Goal: Task Accomplishment & Management: Manage account settings

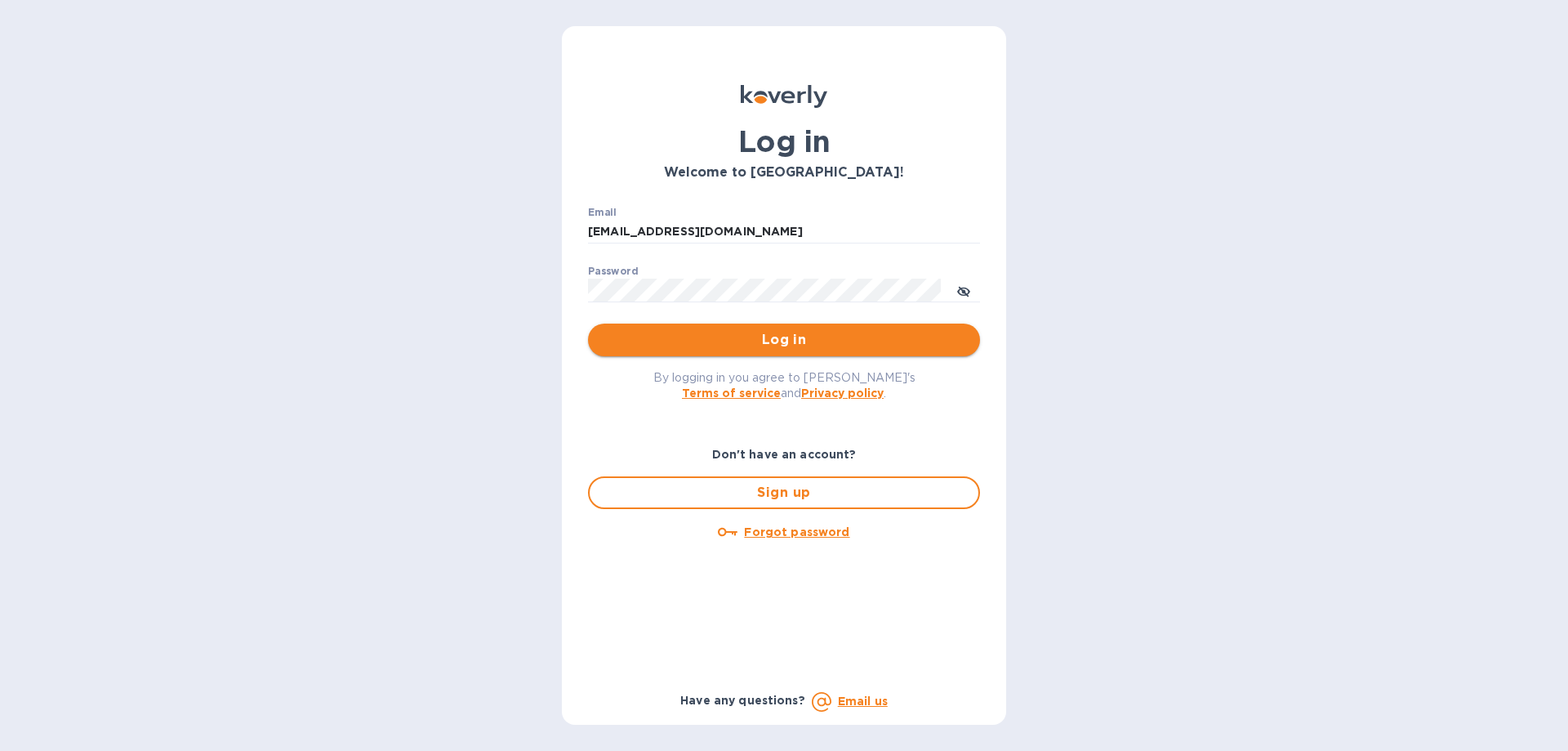
click at [773, 343] on span "Log in" at bounding box center [784, 339] width 366 height 19
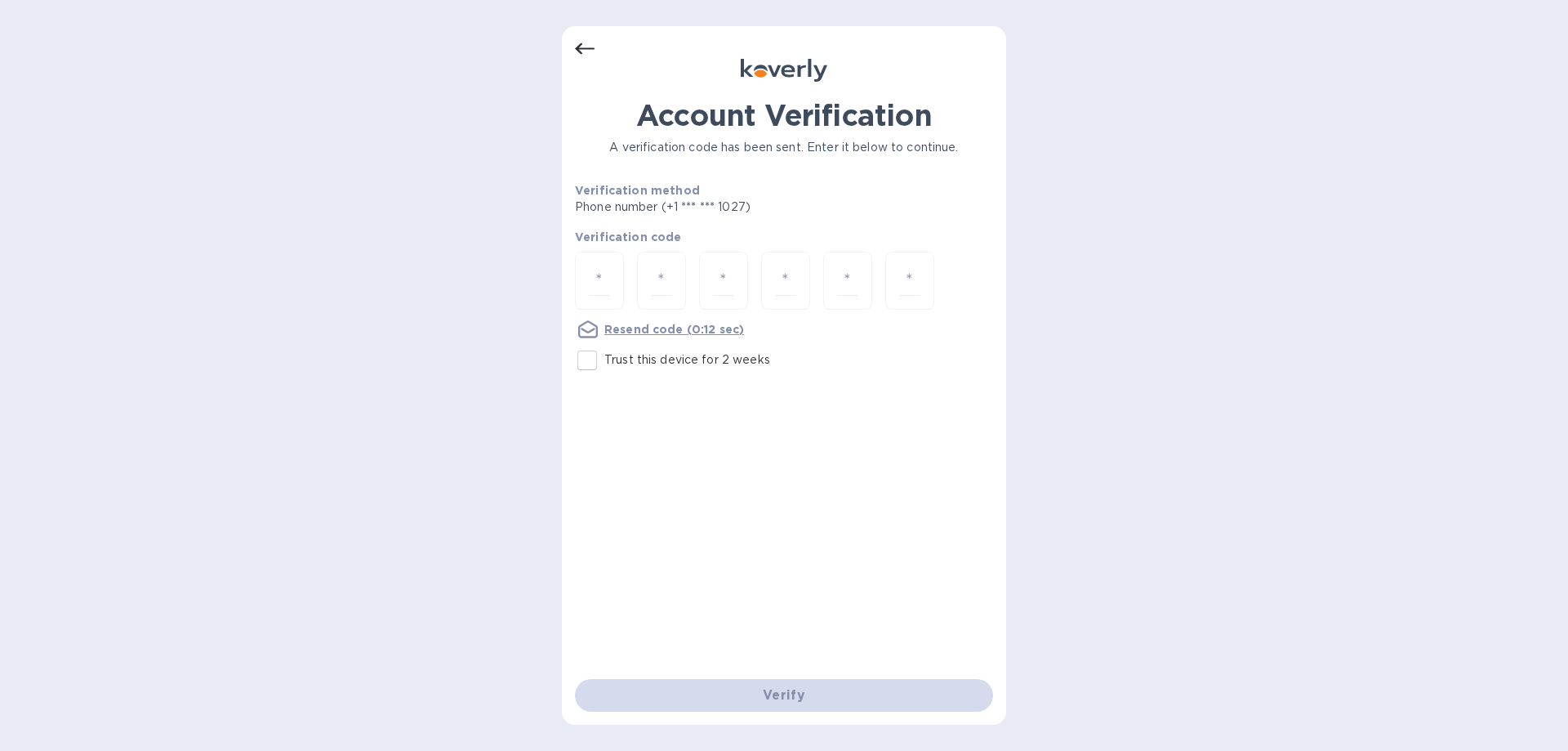
click at [582, 364] on input "Trust this device for 2 weeks" at bounding box center [587, 360] width 35 height 35
checkbox input "true"
click at [601, 280] on input "number" at bounding box center [599, 281] width 21 height 30
type input "6"
type input "8"
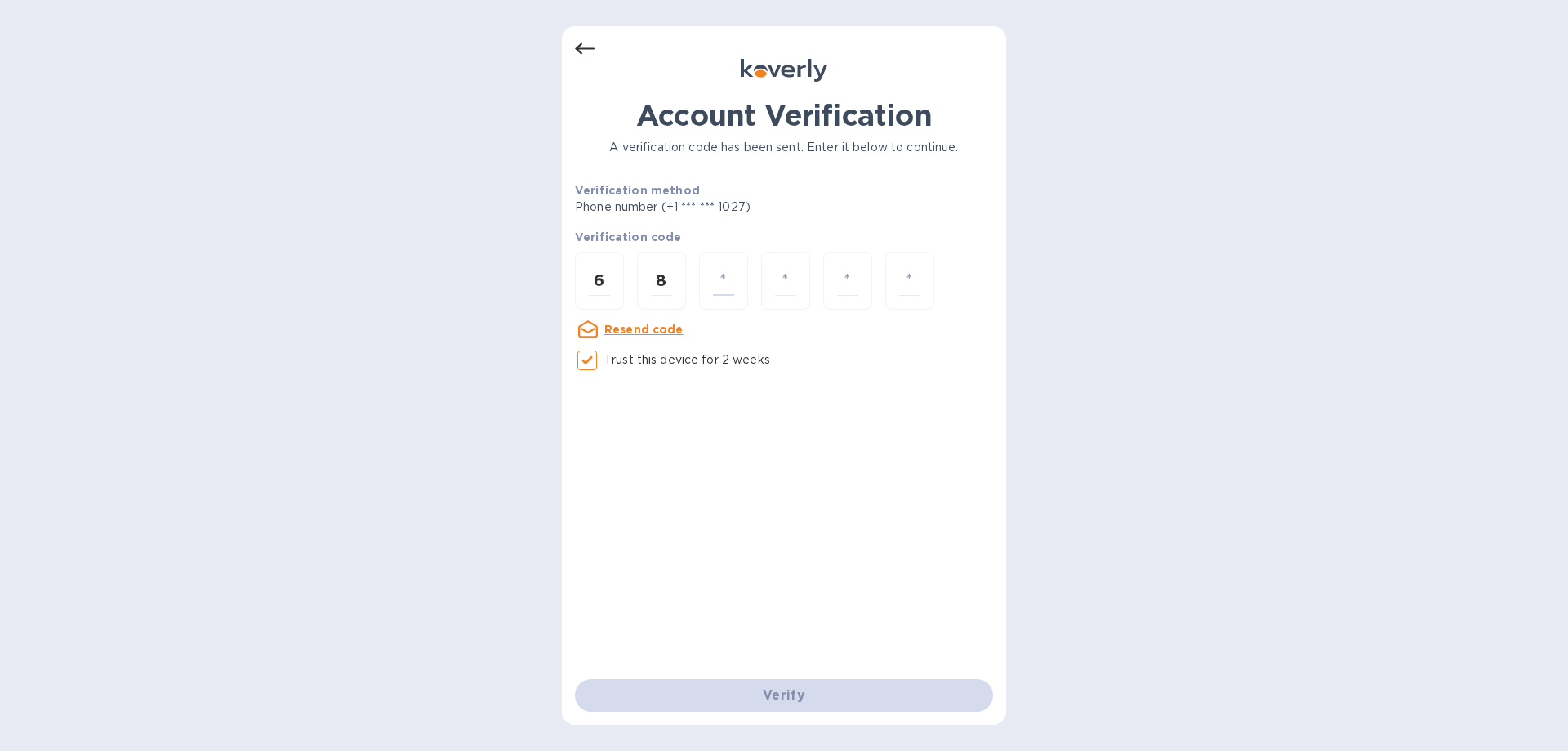
type input "3"
type input "4"
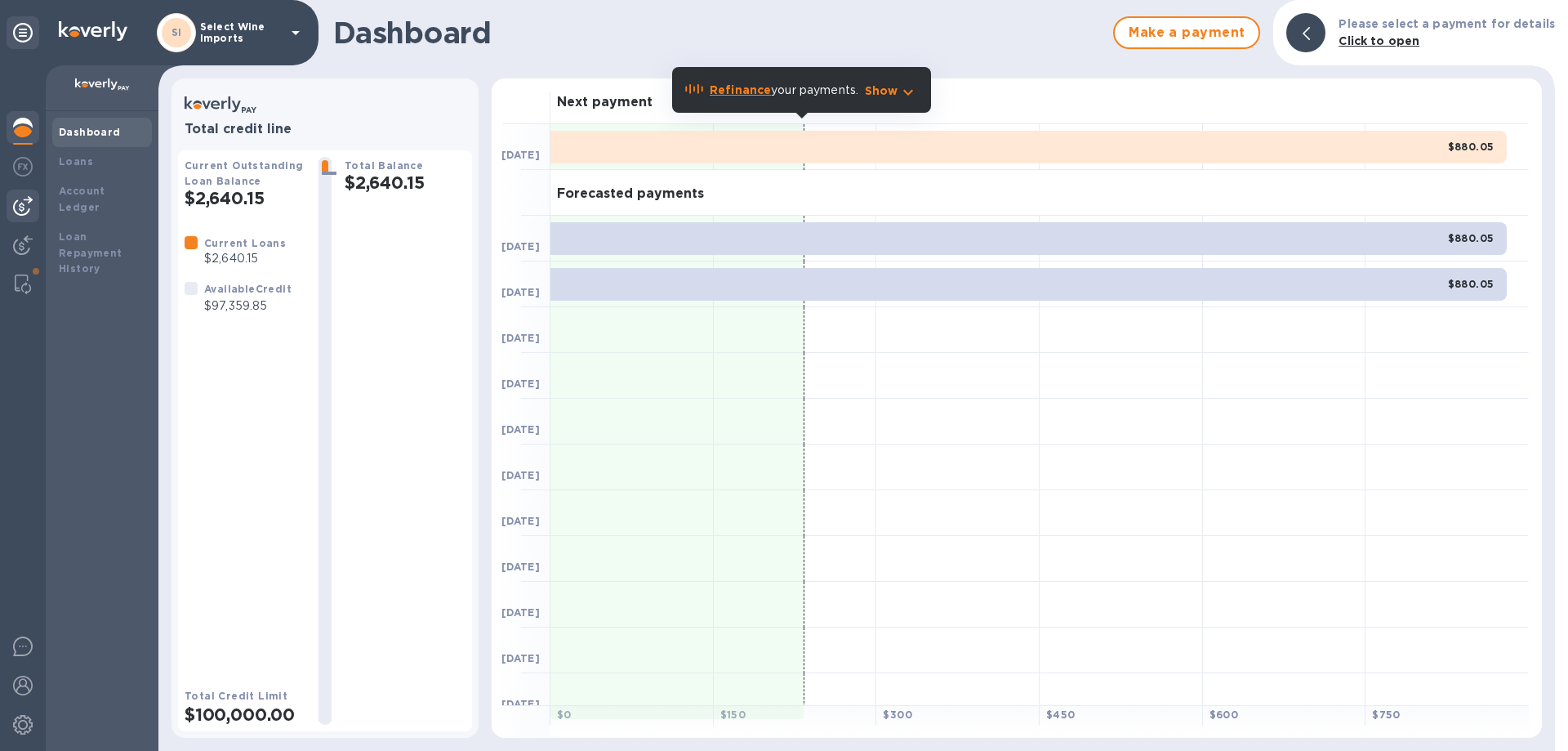
click at [22, 208] on img at bounding box center [22, 205] width 19 height 19
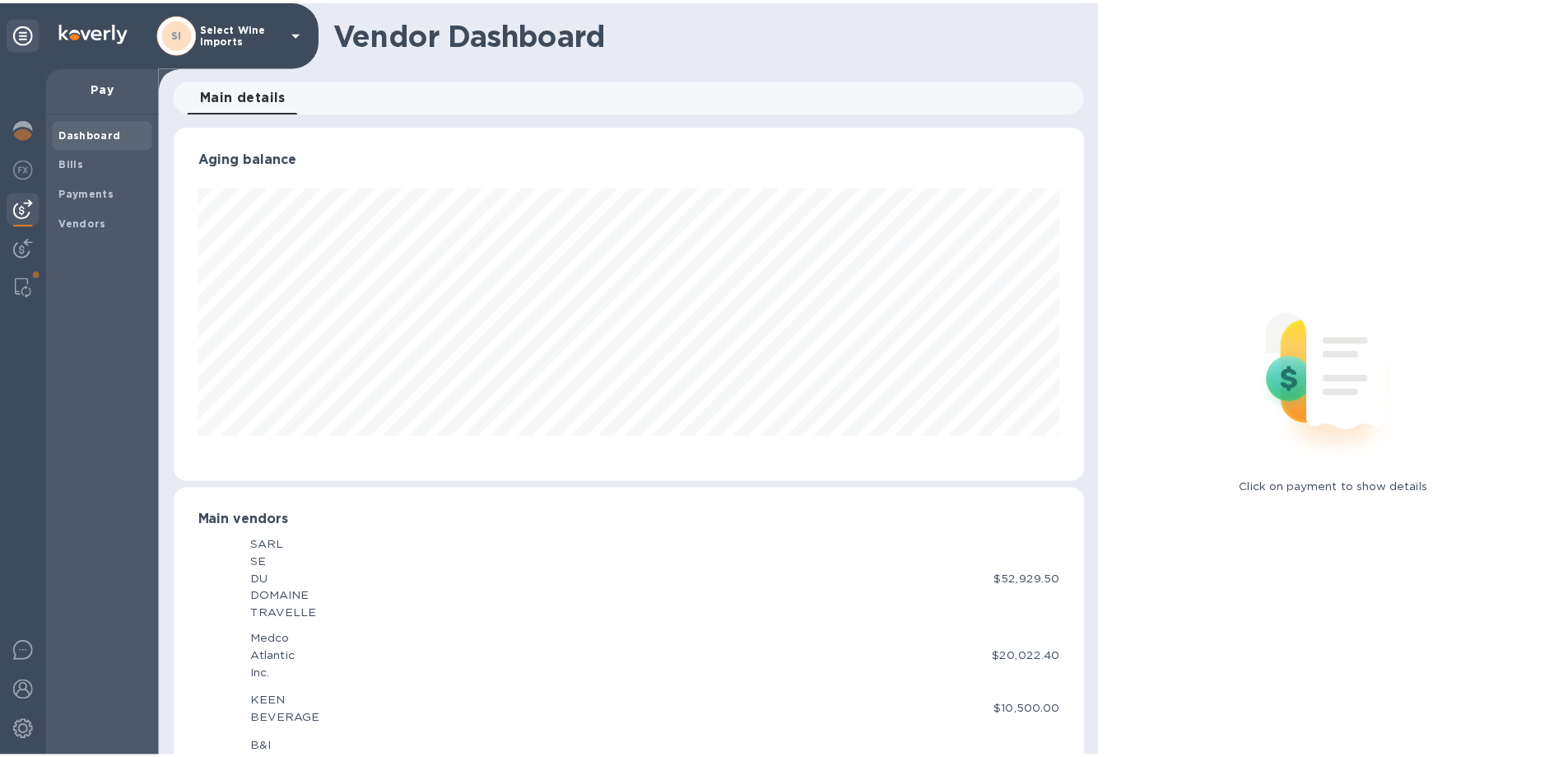
scroll to position [356, 911]
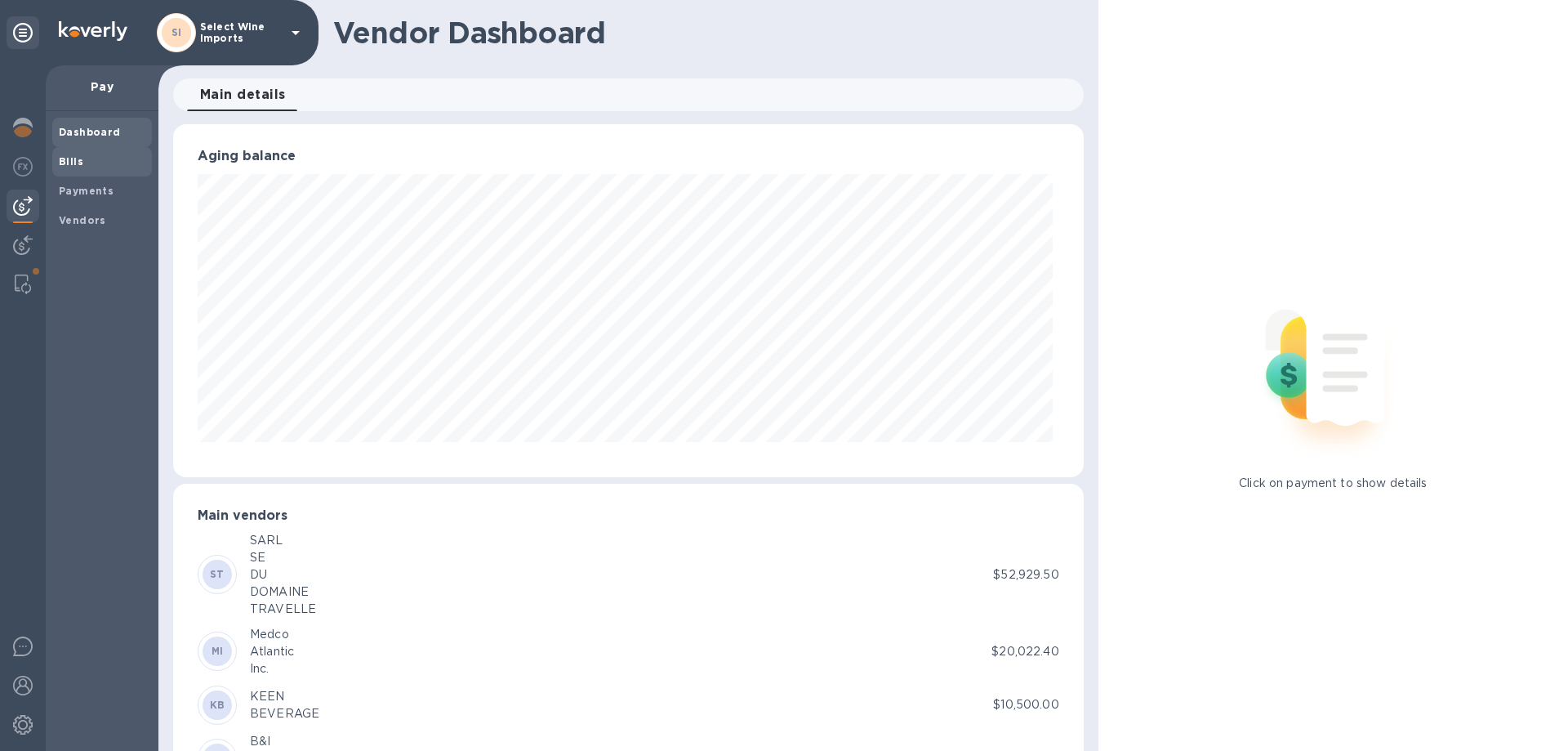
click at [63, 164] on b "Bills" at bounding box center [71, 161] width 24 height 13
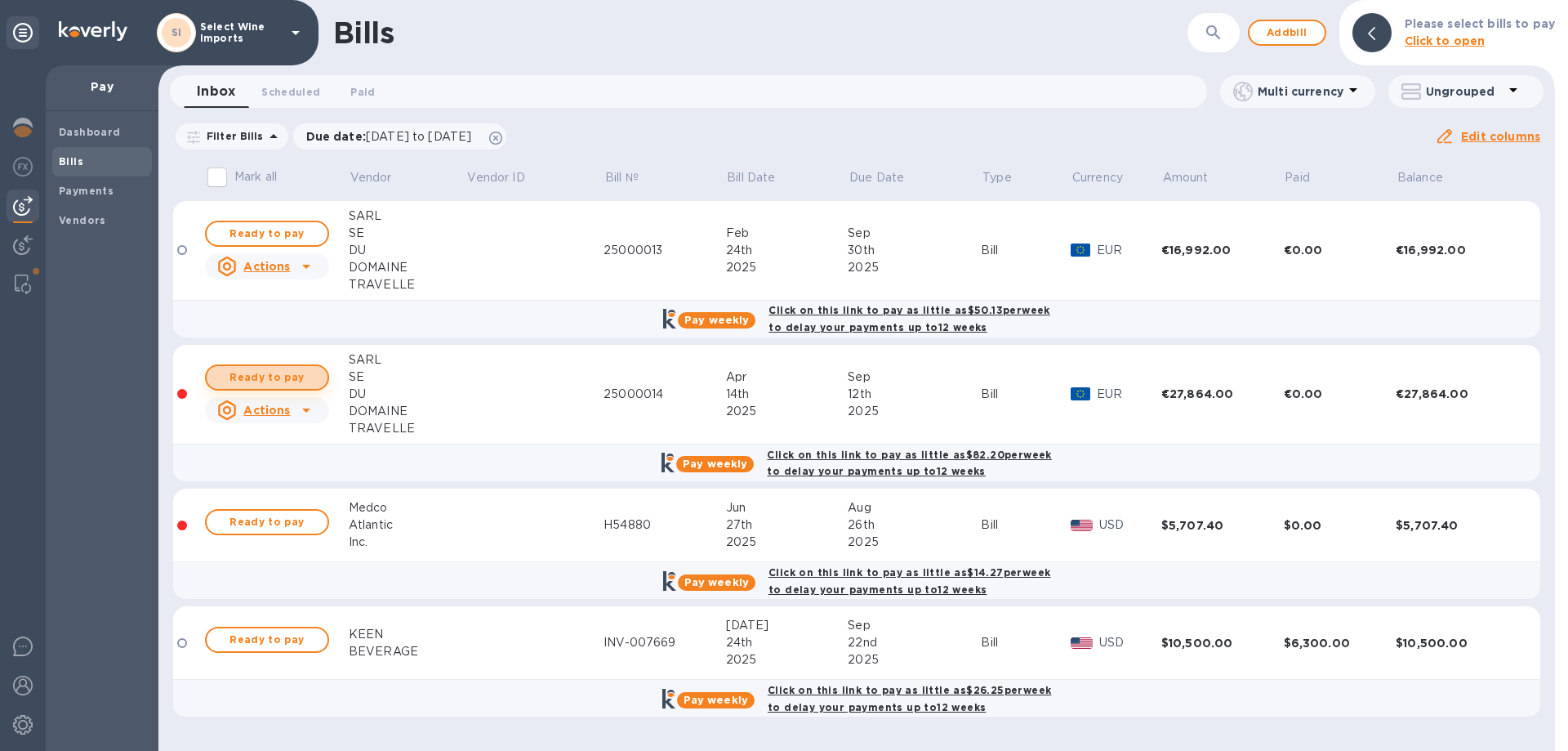
click at [261, 376] on span "Ready to pay" at bounding box center [267, 377] width 94 height 19
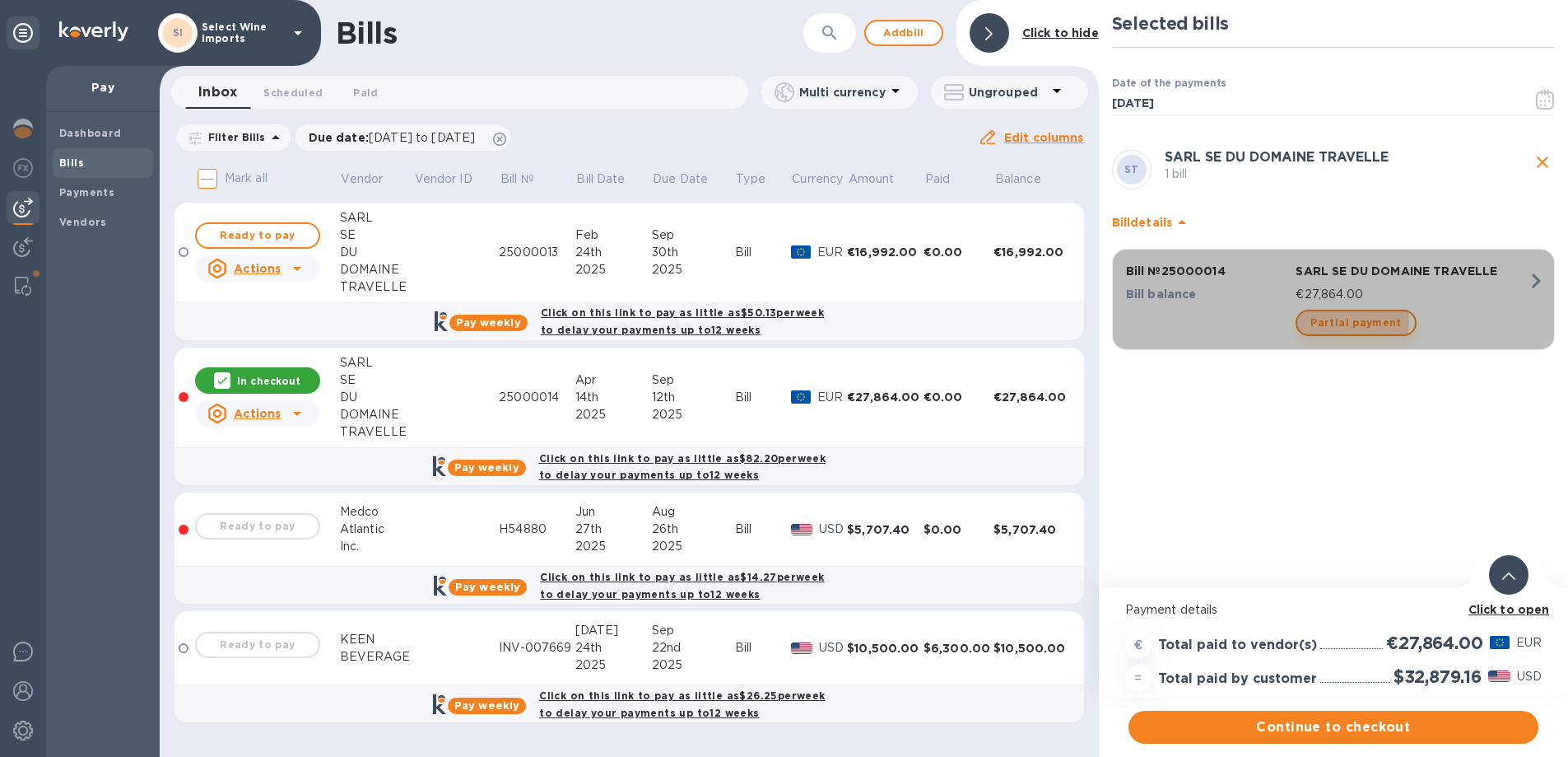
click at [1352, 323] on span "Partial payment" at bounding box center [1355, 322] width 90 height 20
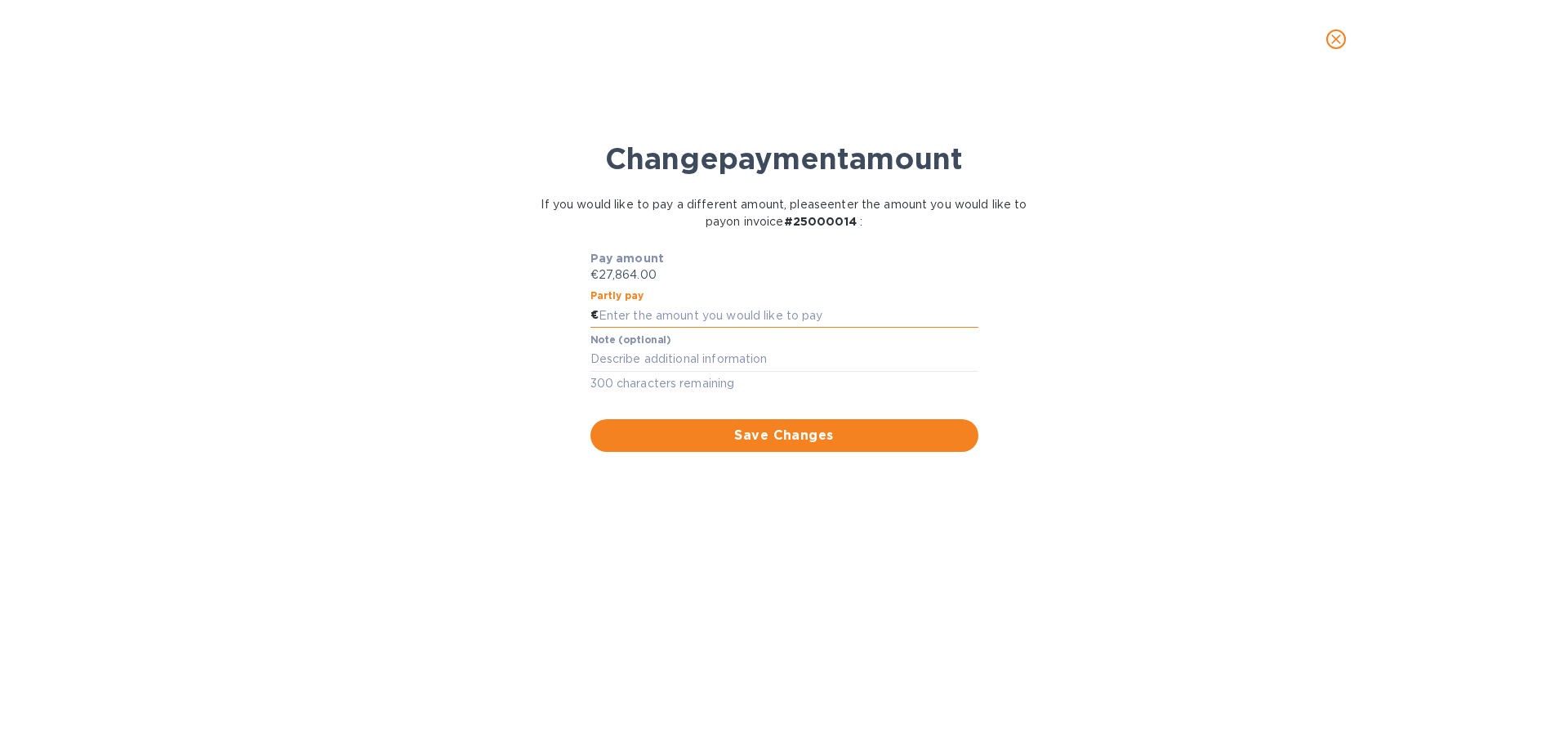
click at [644, 318] on input "text" at bounding box center [789, 315] width 380 height 24
click at [1336, 37] on icon "close" at bounding box center [1335, 39] width 16 height 16
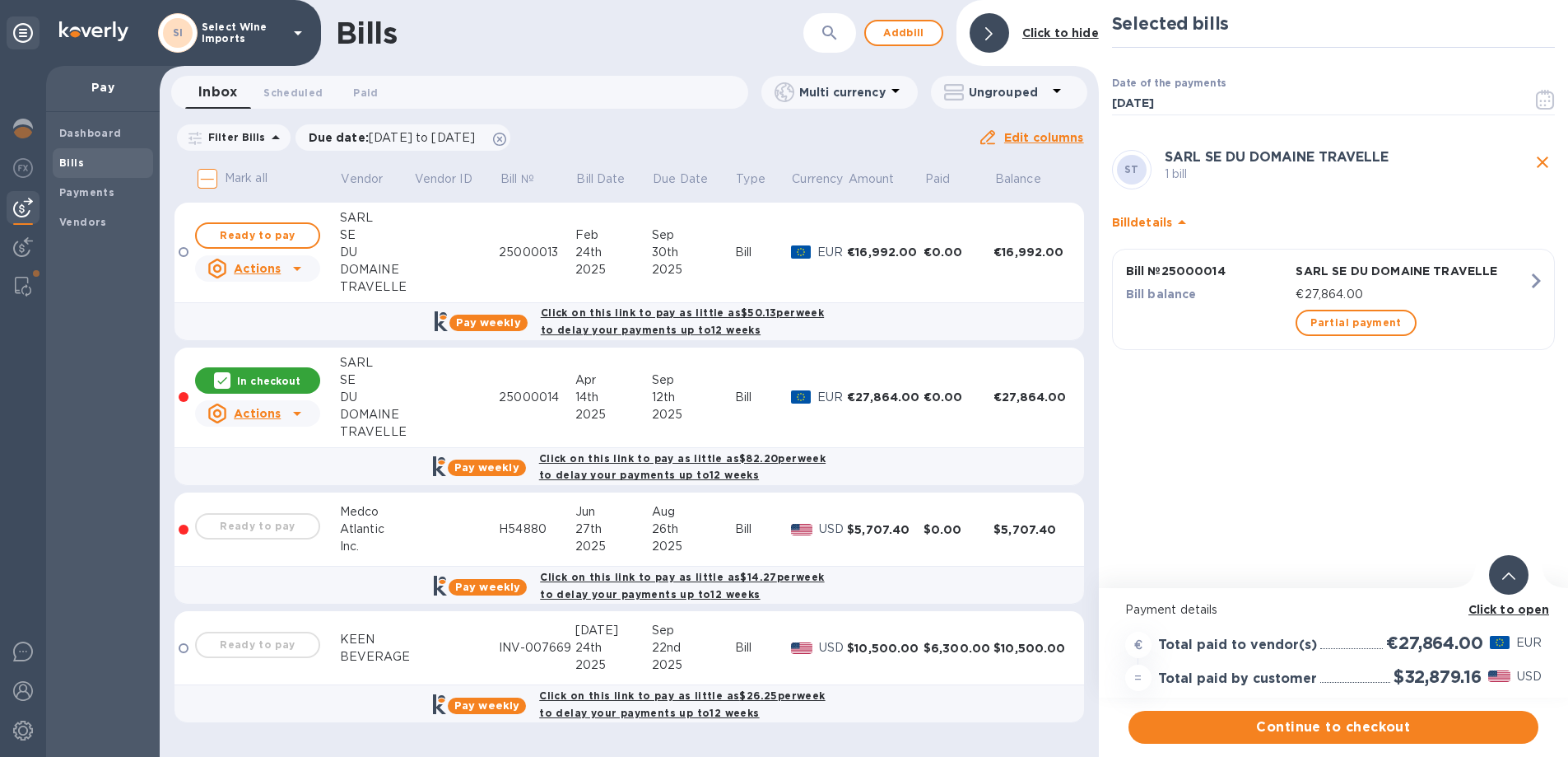
scroll to position [13, 0]
click at [1508, 603] on b "Click to open" at bounding box center [1509, 609] width 82 height 13
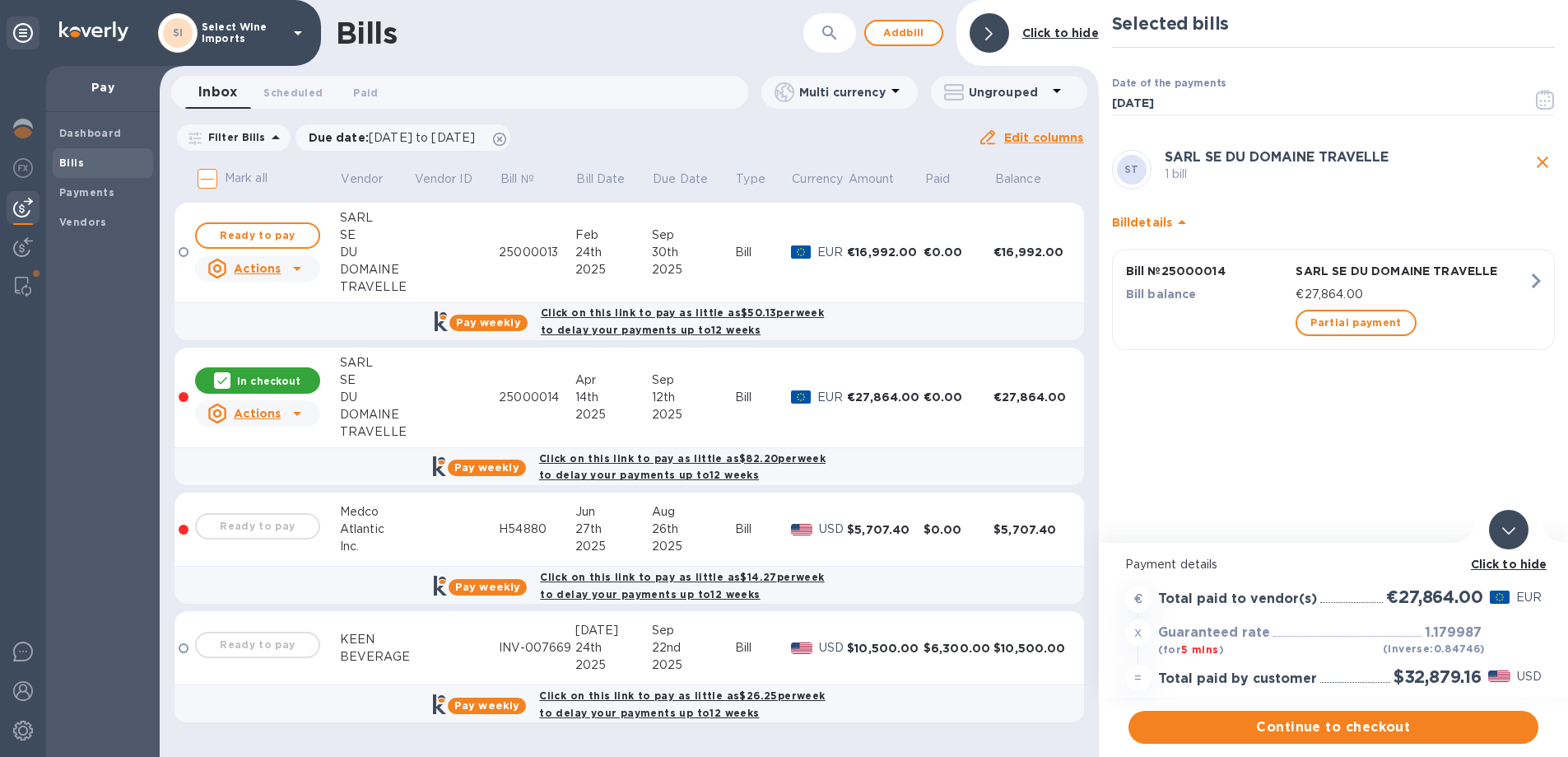
click at [1503, 557] on b "Click to hide" at bounding box center [1509, 563] width 77 height 13
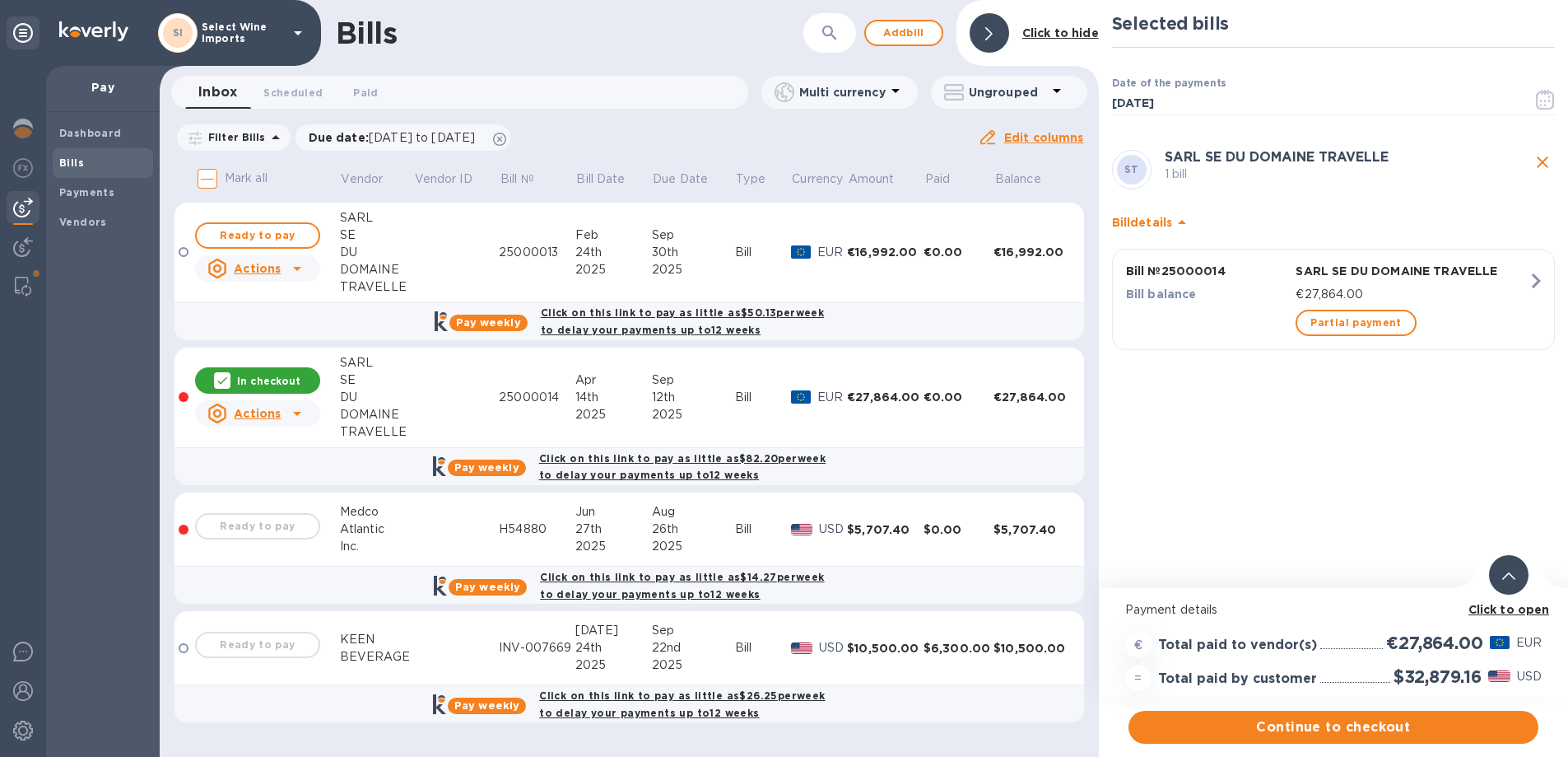
click at [1509, 603] on b "Click to open" at bounding box center [1509, 609] width 82 height 13
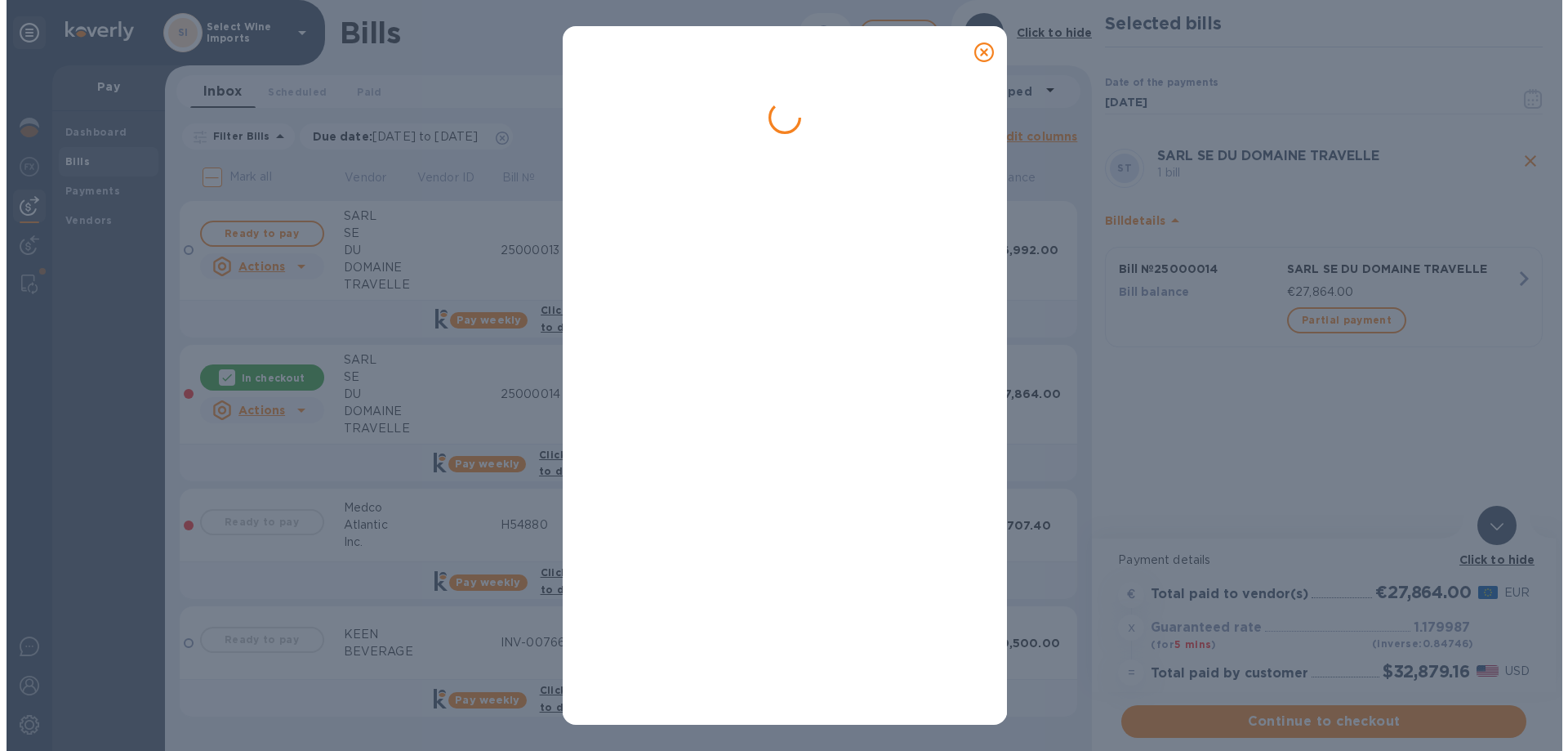
scroll to position [0, 0]
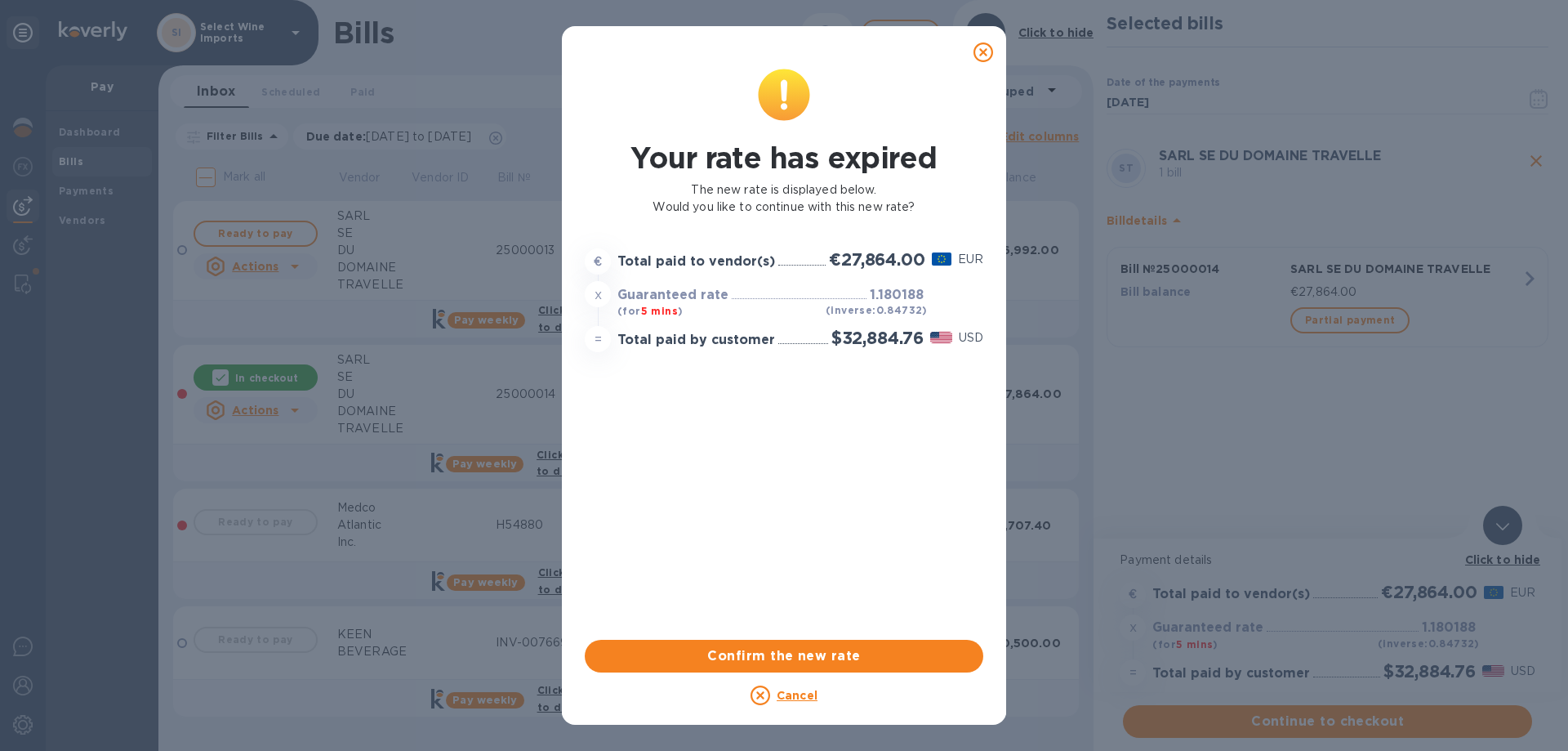
click at [979, 50] on icon at bounding box center [983, 51] width 19 height 19
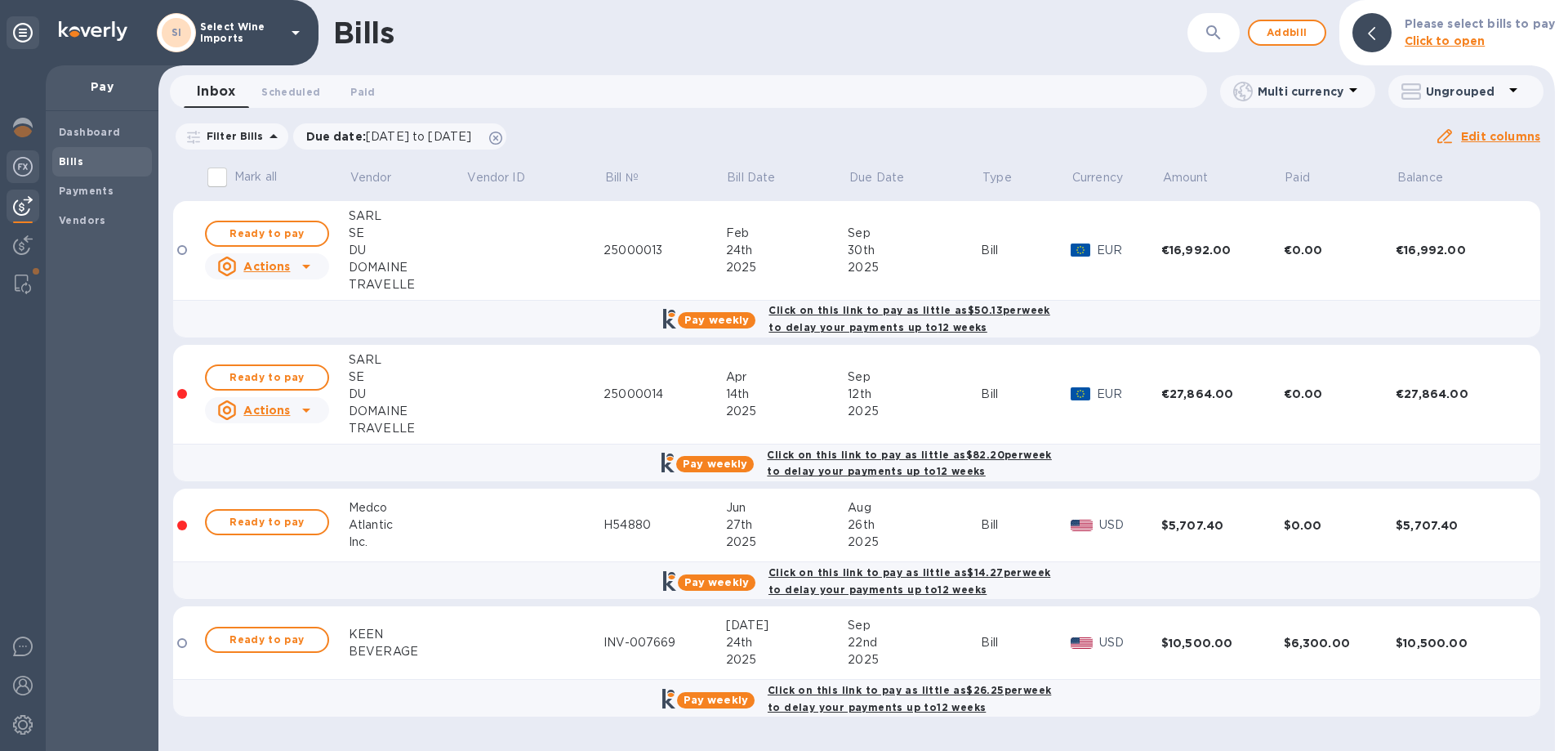
click at [18, 165] on img at bounding box center [22, 166] width 19 height 19
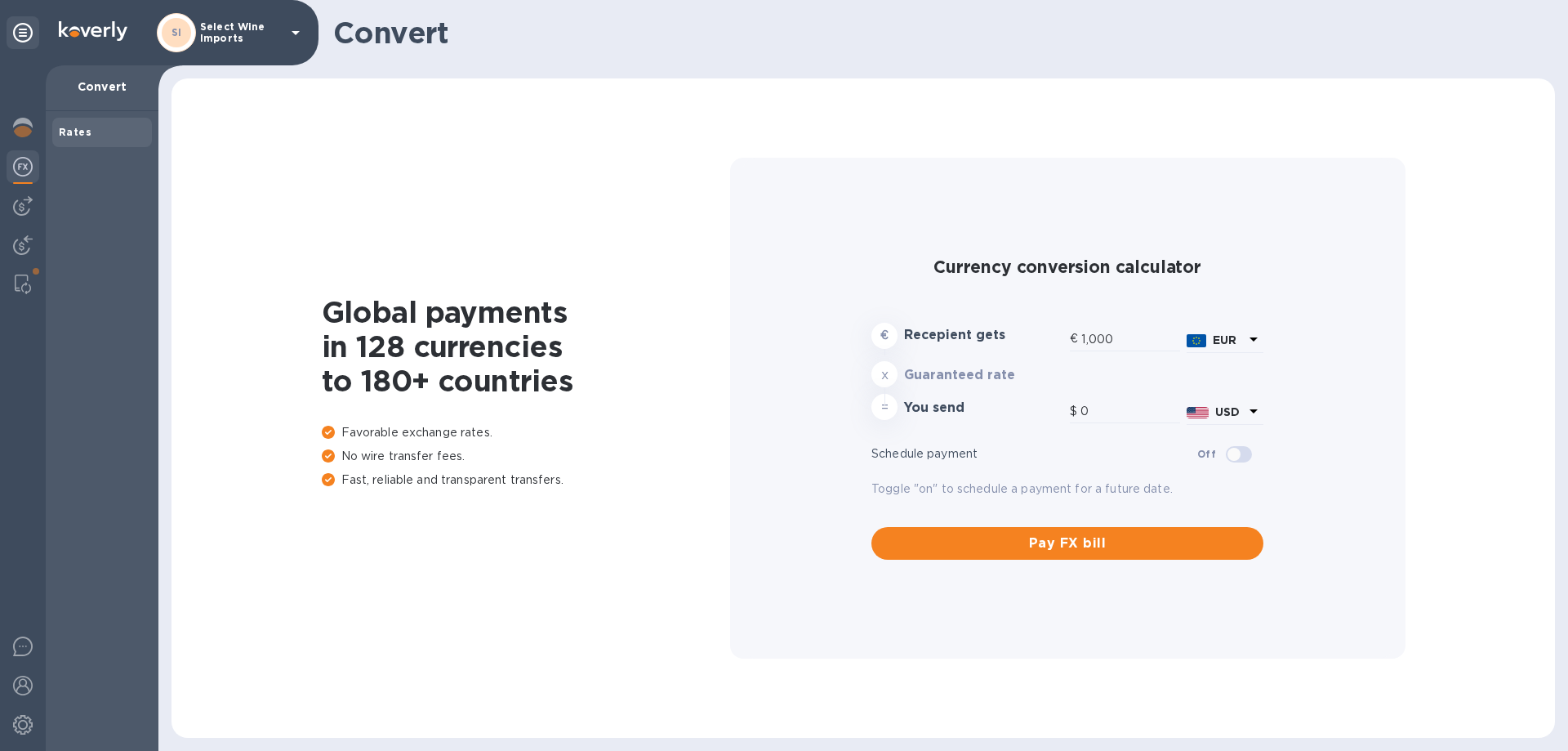
type input "1,180.09"
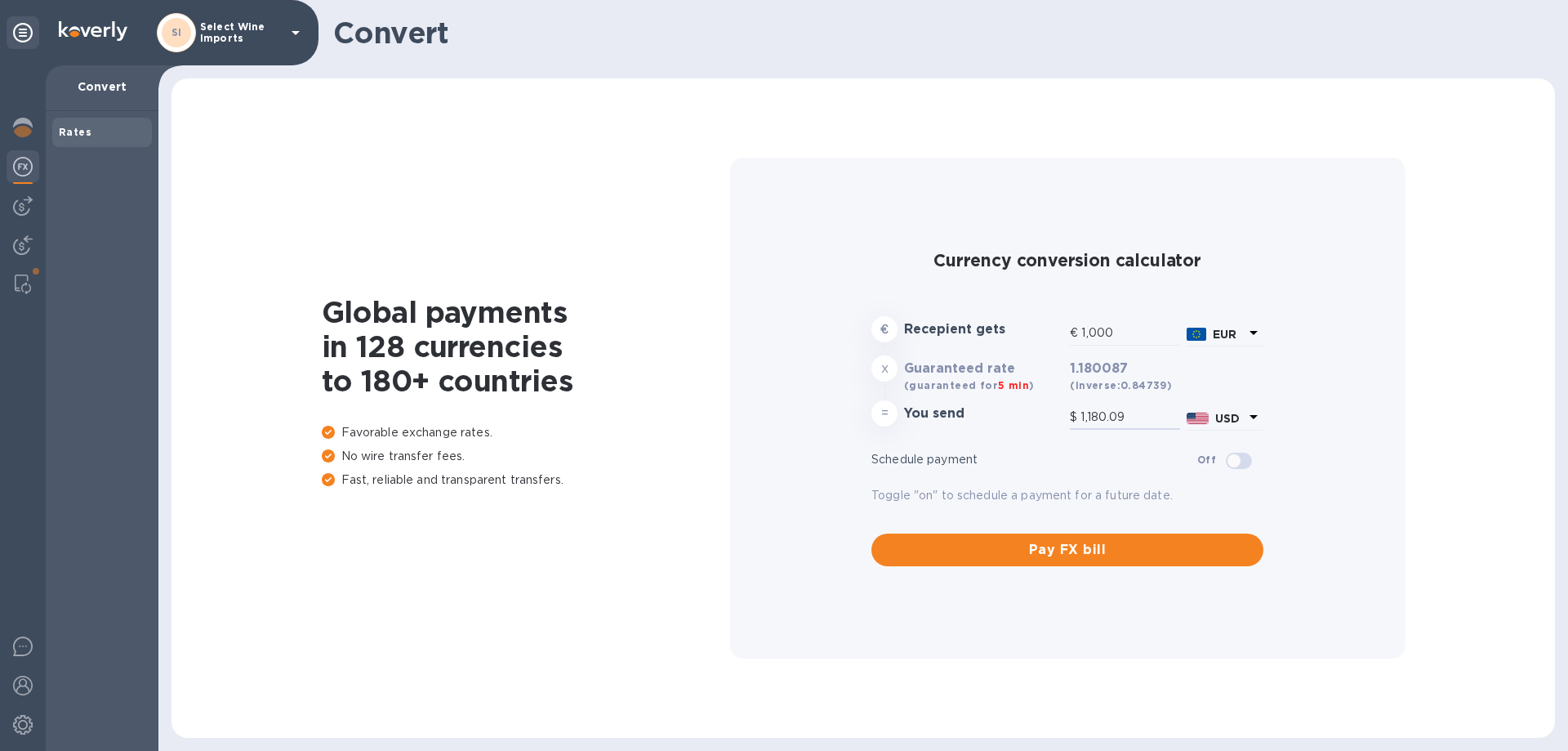
drag, startPoint x: 1133, startPoint y: 415, endPoint x: 1020, endPoint y: 411, distance: 113.1
click at [1020, 411] on div "= You send $ 1,180.09 USD" at bounding box center [1067, 417] width 398 height 39
type input "0.85"
type input "1"
type input "8.47"
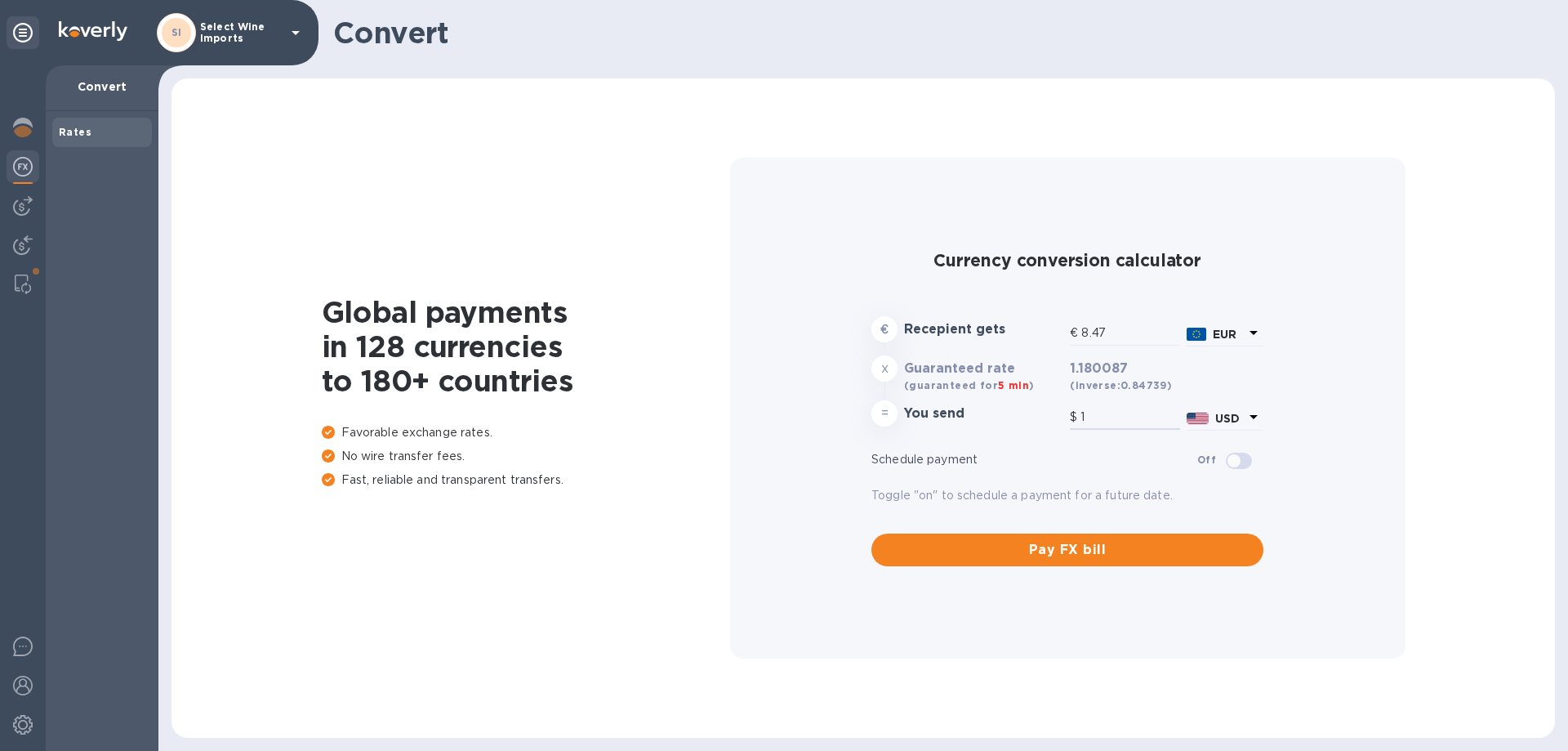
type input "10"
type input "84.74"
type input "100"
type input "847.4"
type input "1,000"
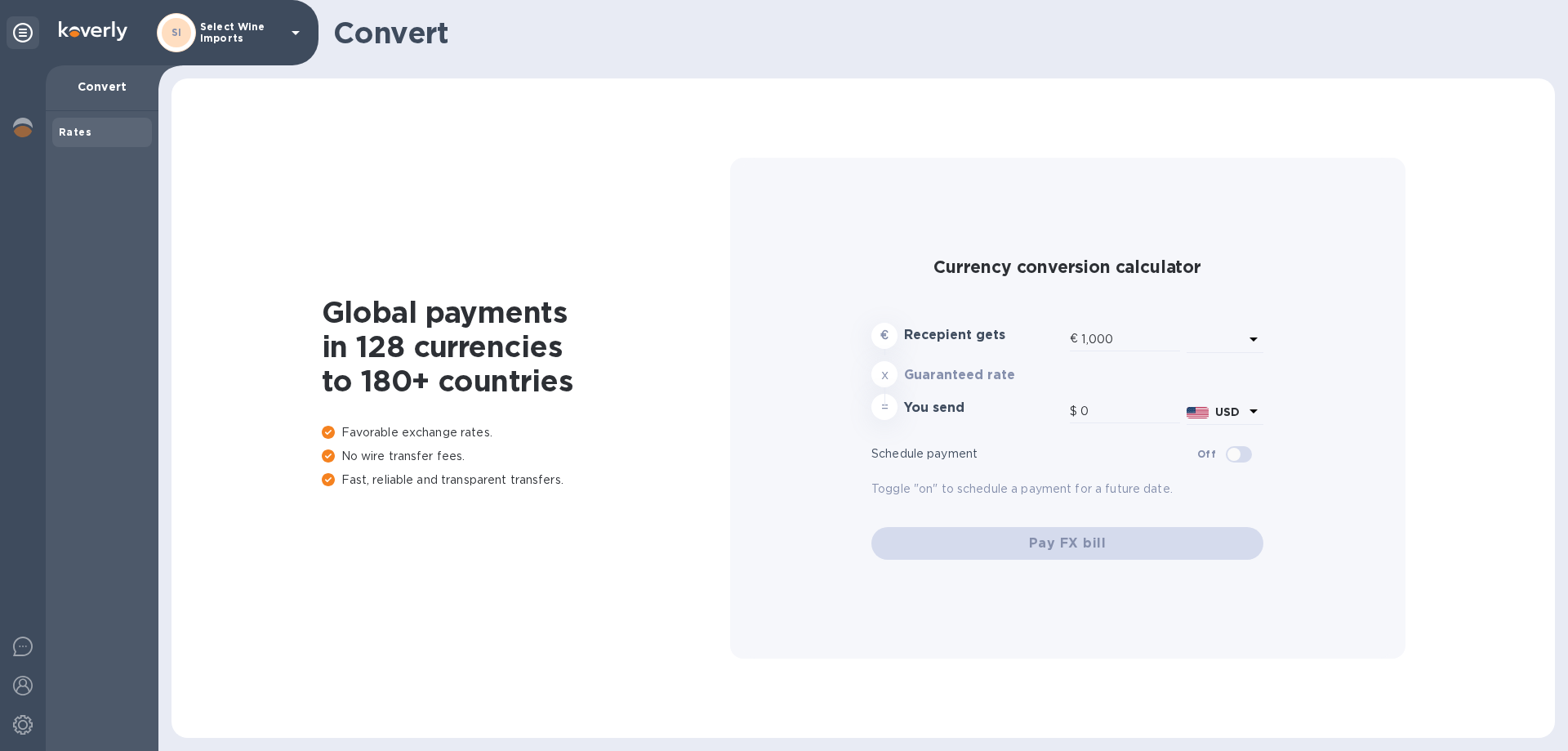
type input "1,179.99"
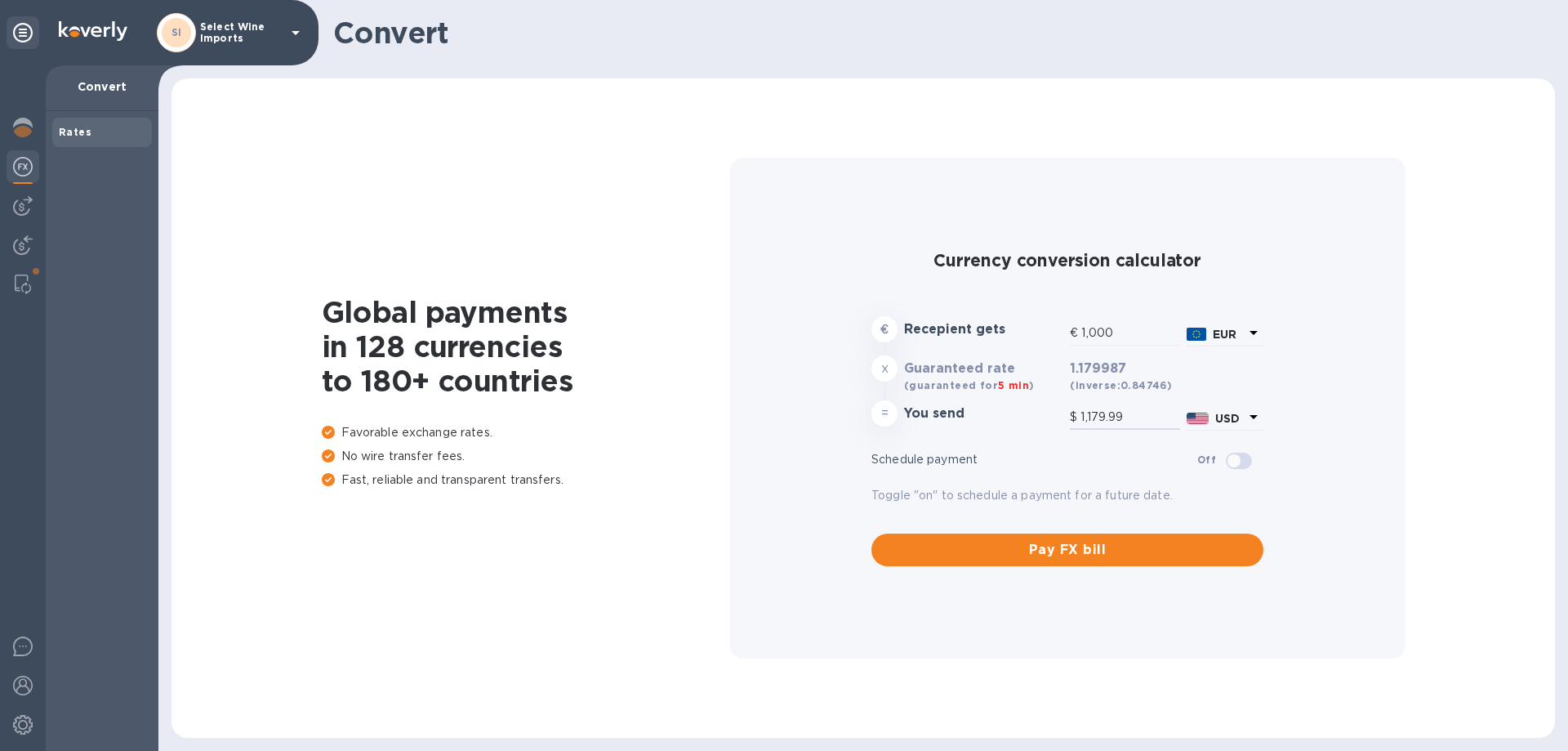
drag, startPoint x: 1134, startPoint y: 414, endPoint x: 1060, endPoint y: 429, distance: 75.5
click at [1060, 429] on div "= You send $ 1,179.99 USD" at bounding box center [1067, 417] width 398 height 39
type input "0.85"
type input "1"
type input "8.47"
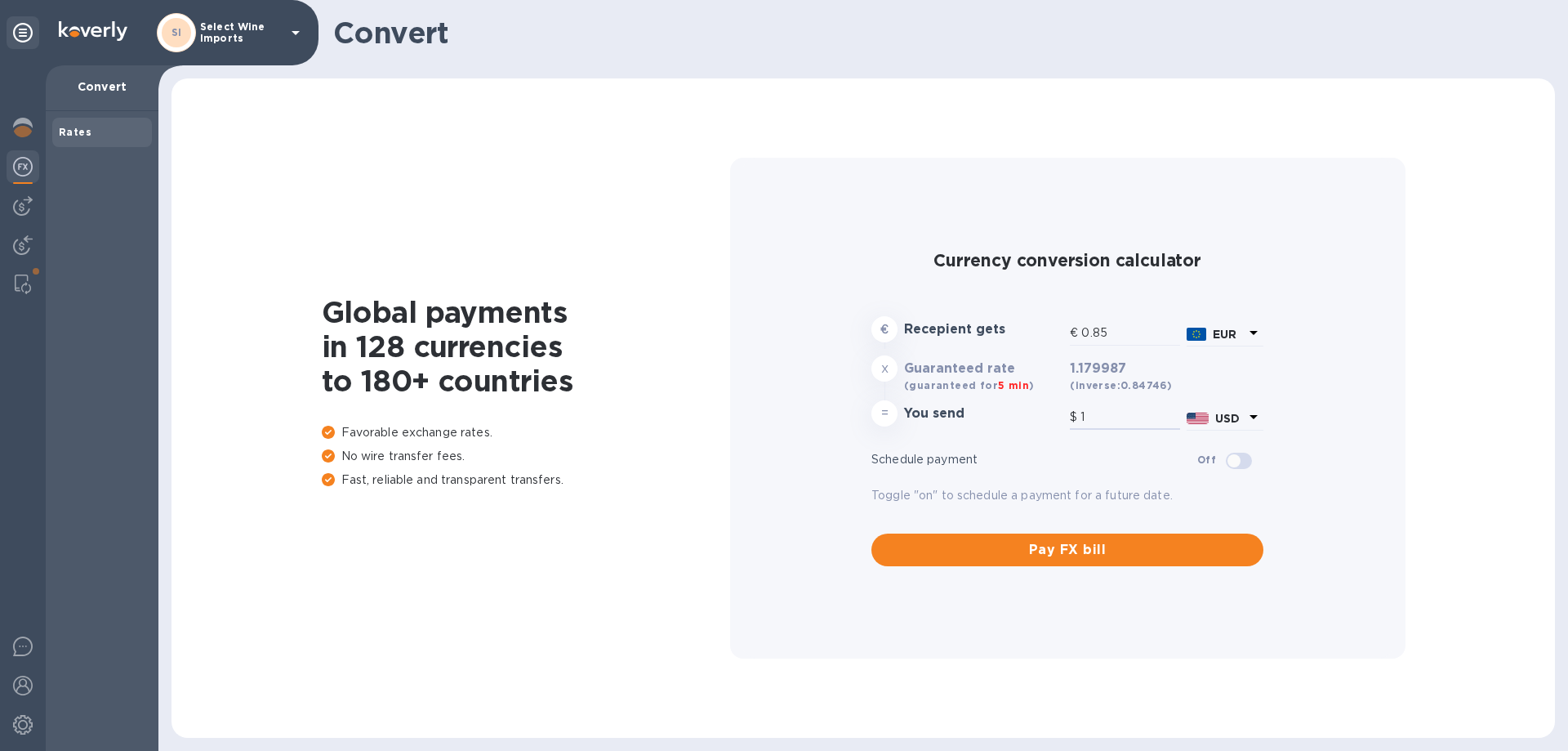
type input "10"
type input "84.75"
type input "100"
type input "847.47"
type input "1,000"
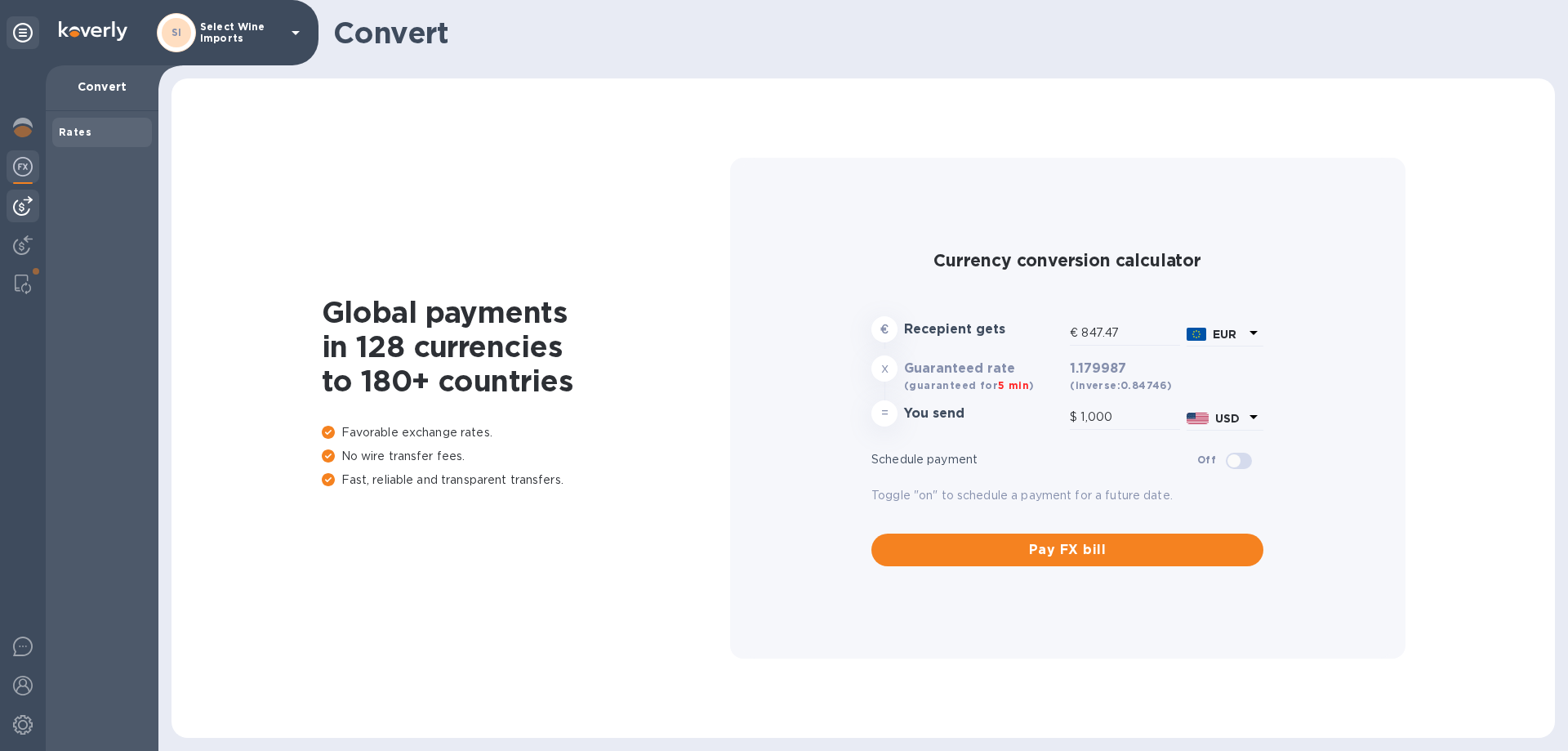
click at [23, 202] on img at bounding box center [22, 205] width 19 height 19
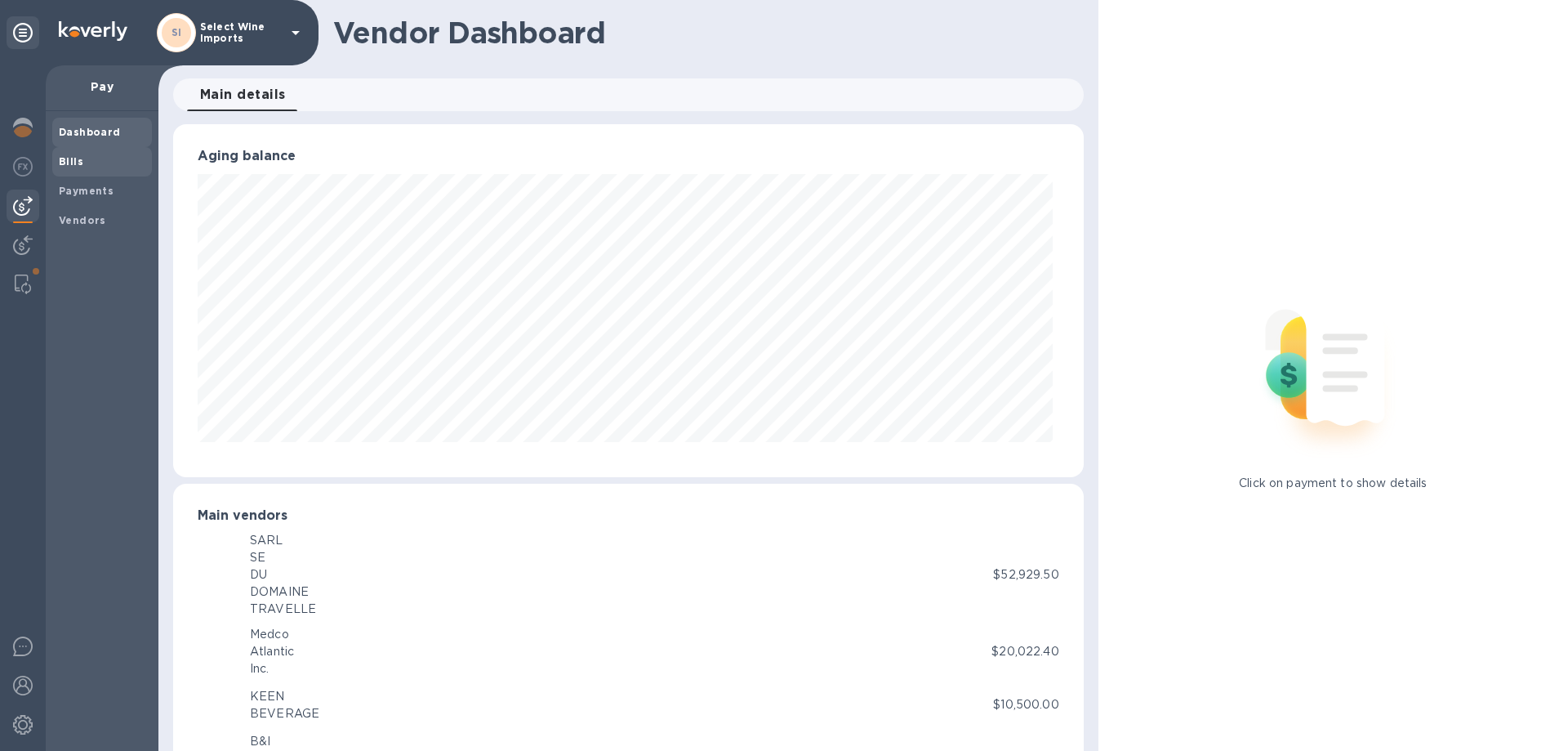
click at [67, 159] on b "Bills" at bounding box center [71, 161] width 24 height 13
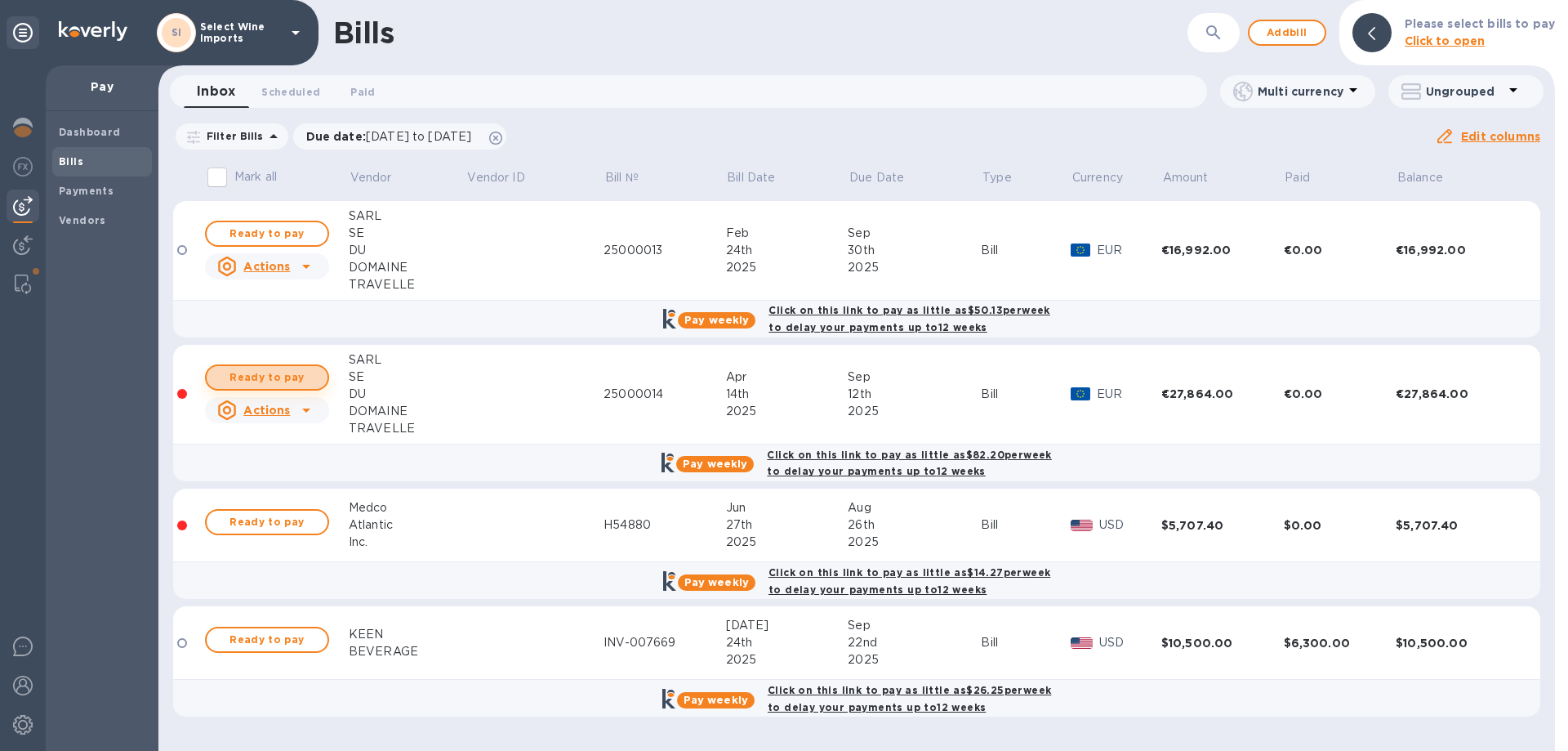
click at [275, 377] on span "Ready to pay" at bounding box center [267, 377] width 94 height 19
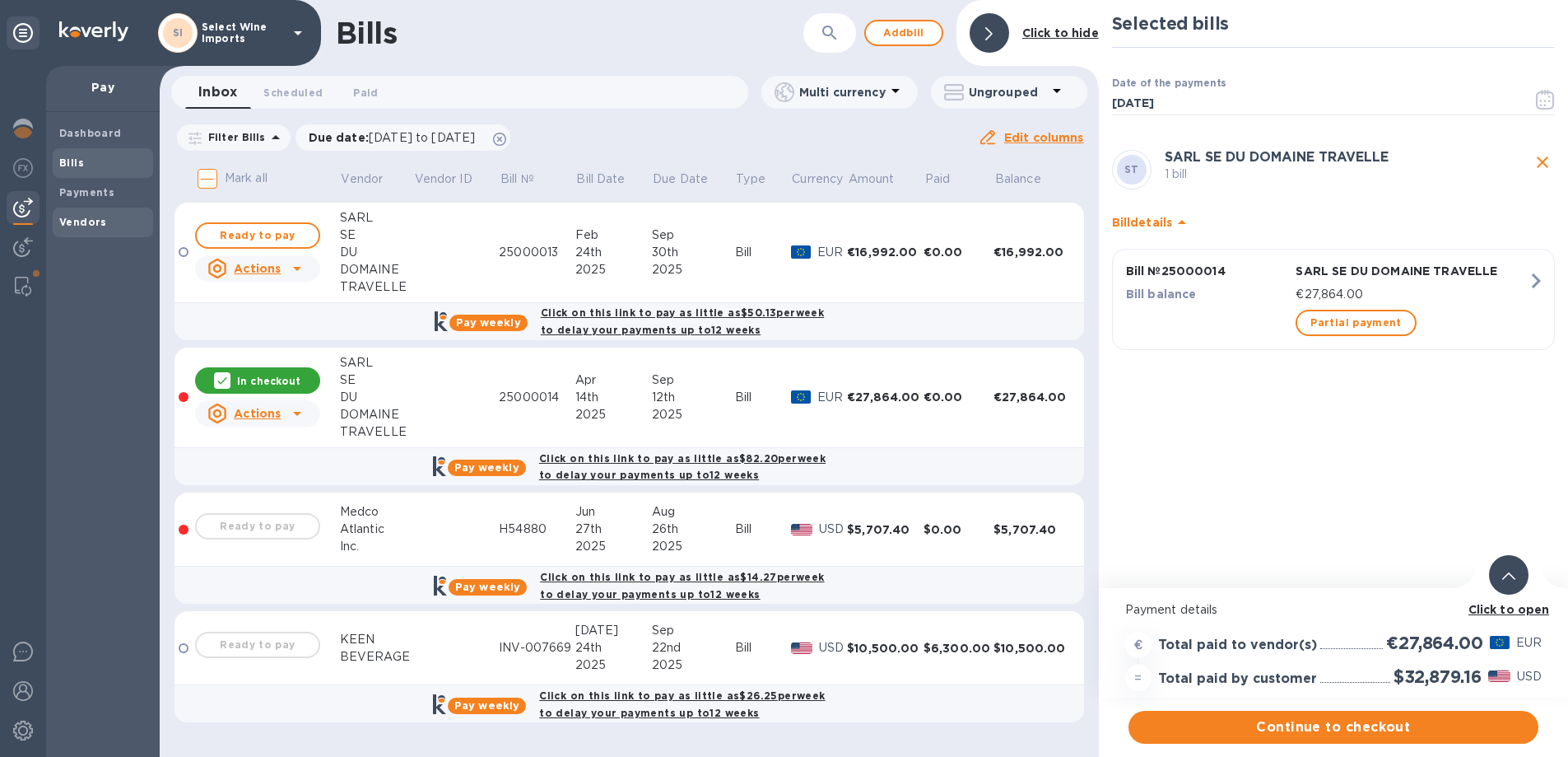
click at [82, 222] on b "Vendors" at bounding box center [83, 222] width 48 height 13
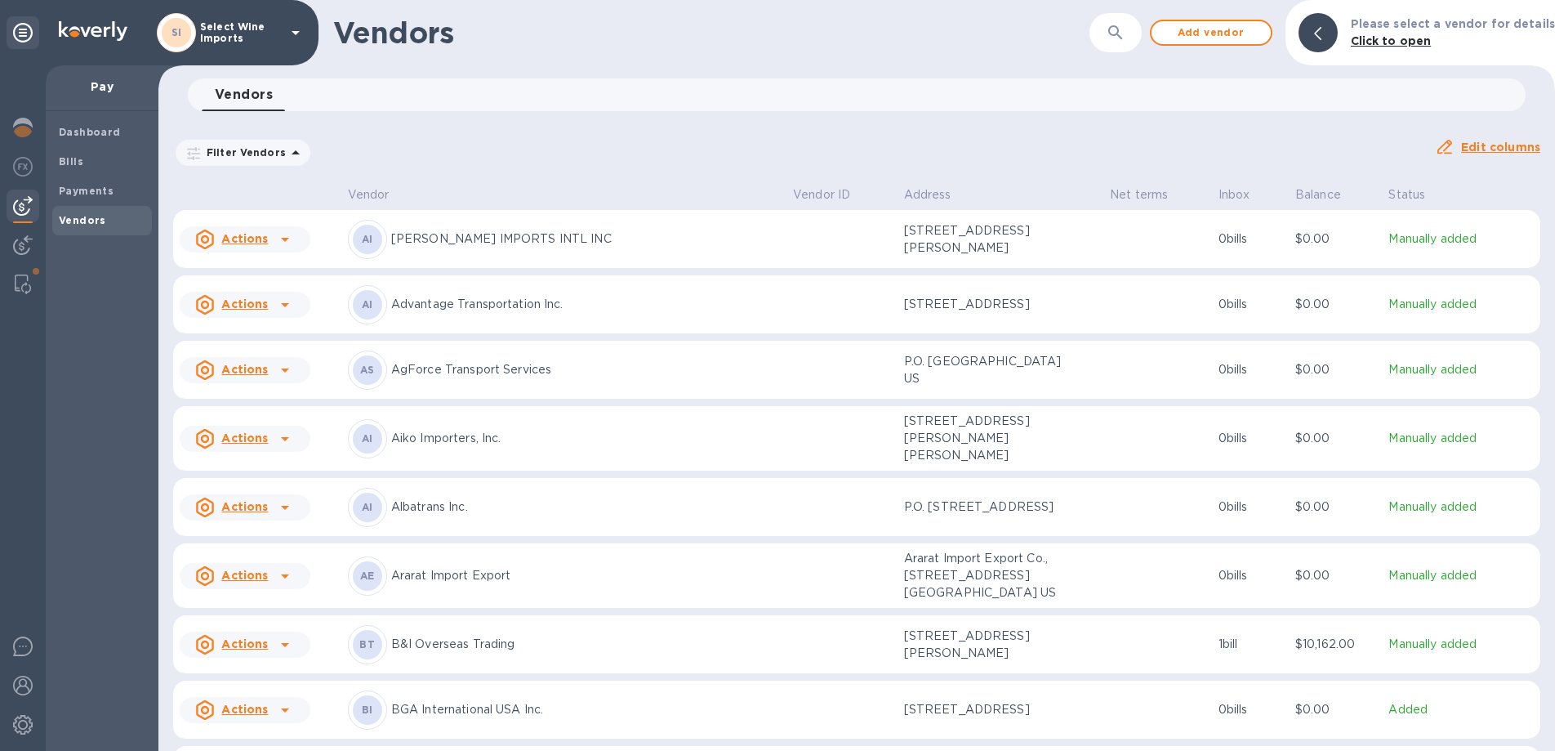
click at [1106, 30] on button "button" at bounding box center [1115, 32] width 39 height 39
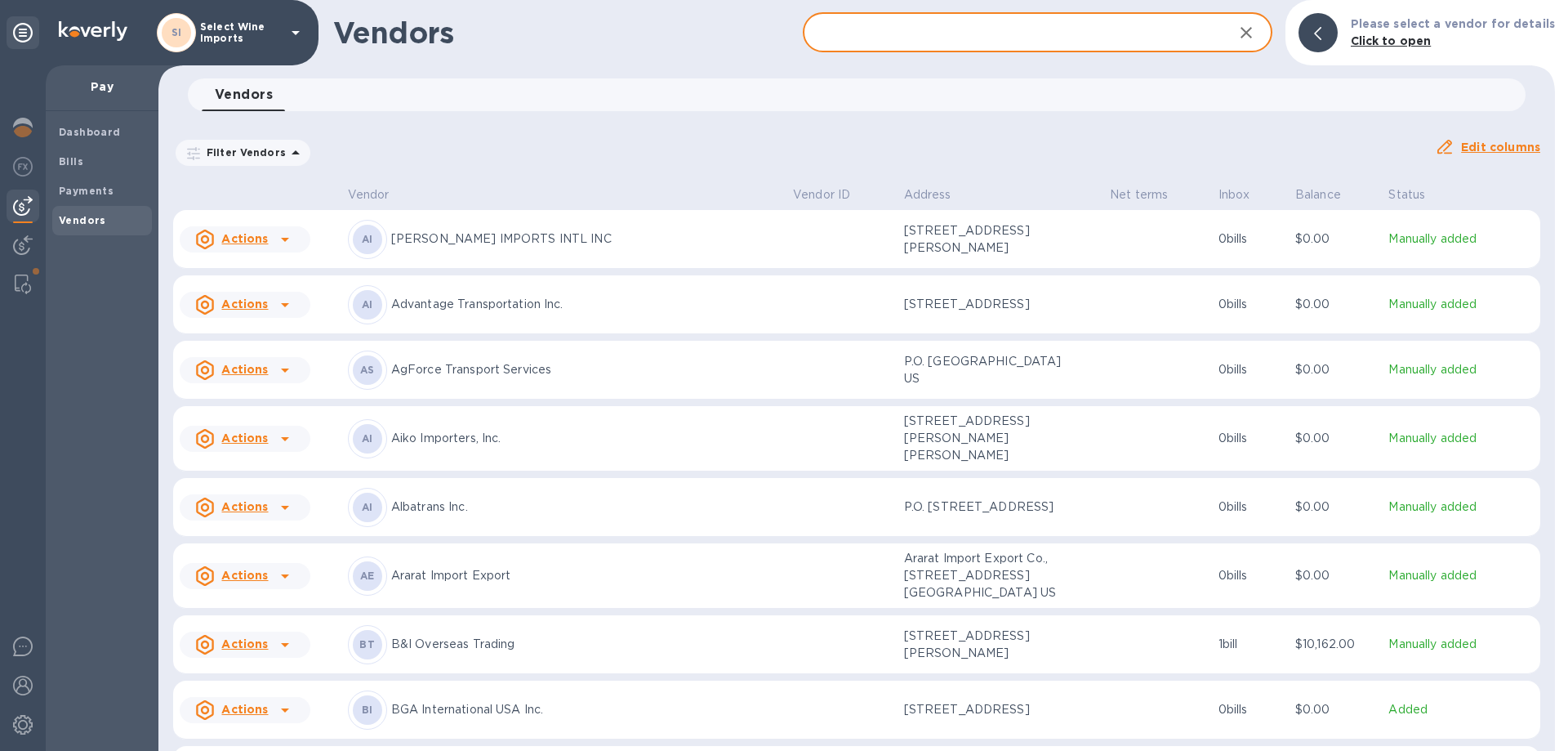
click at [937, 36] on input "text" at bounding box center [1011, 32] width 418 height 40
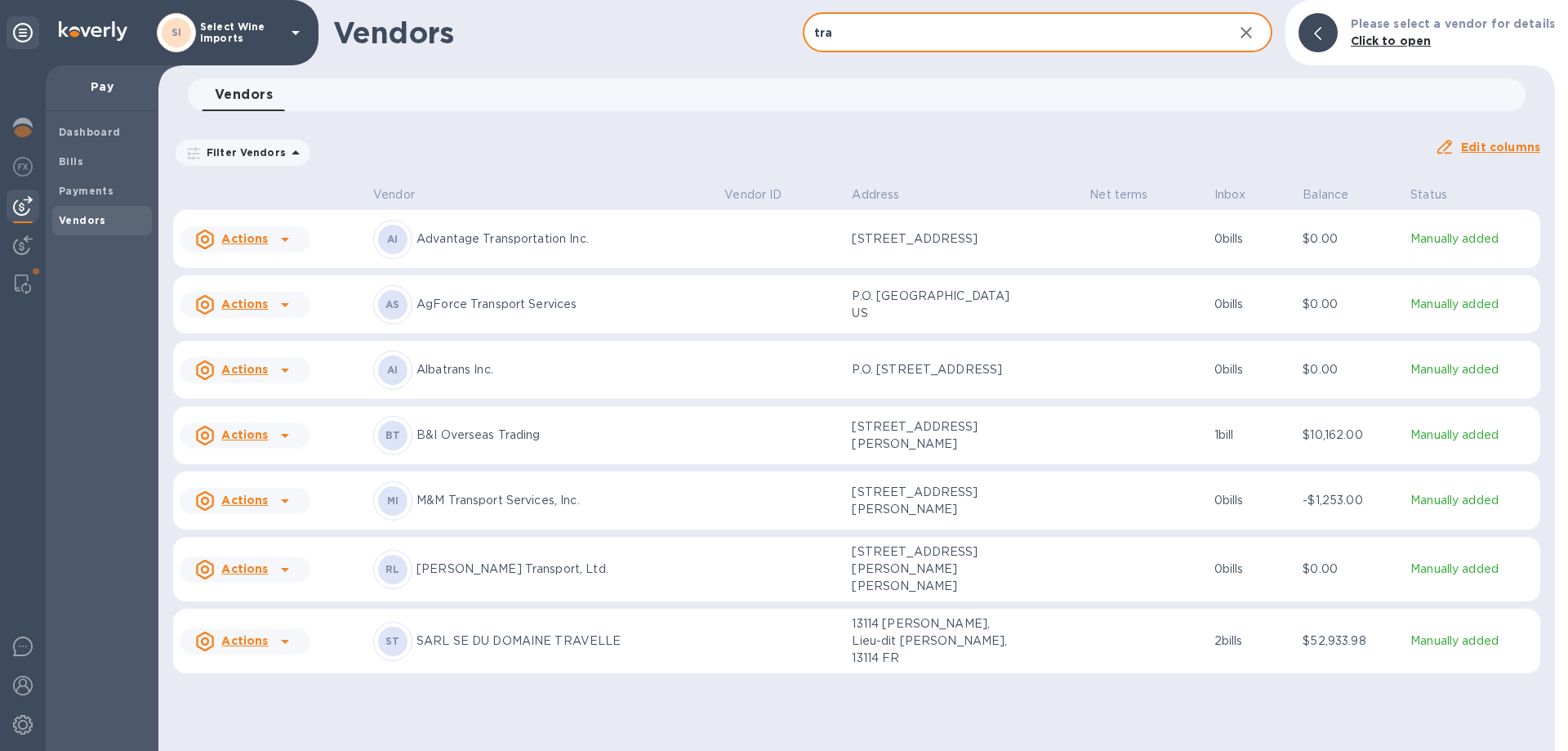
type input "tra"
click at [27, 207] on img at bounding box center [22, 205] width 19 height 19
click at [76, 224] on b "Vendors" at bounding box center [83, 220] width 47 height 13
click at [19, 277] on img at bounding box center [22, 284] width 16 height 19
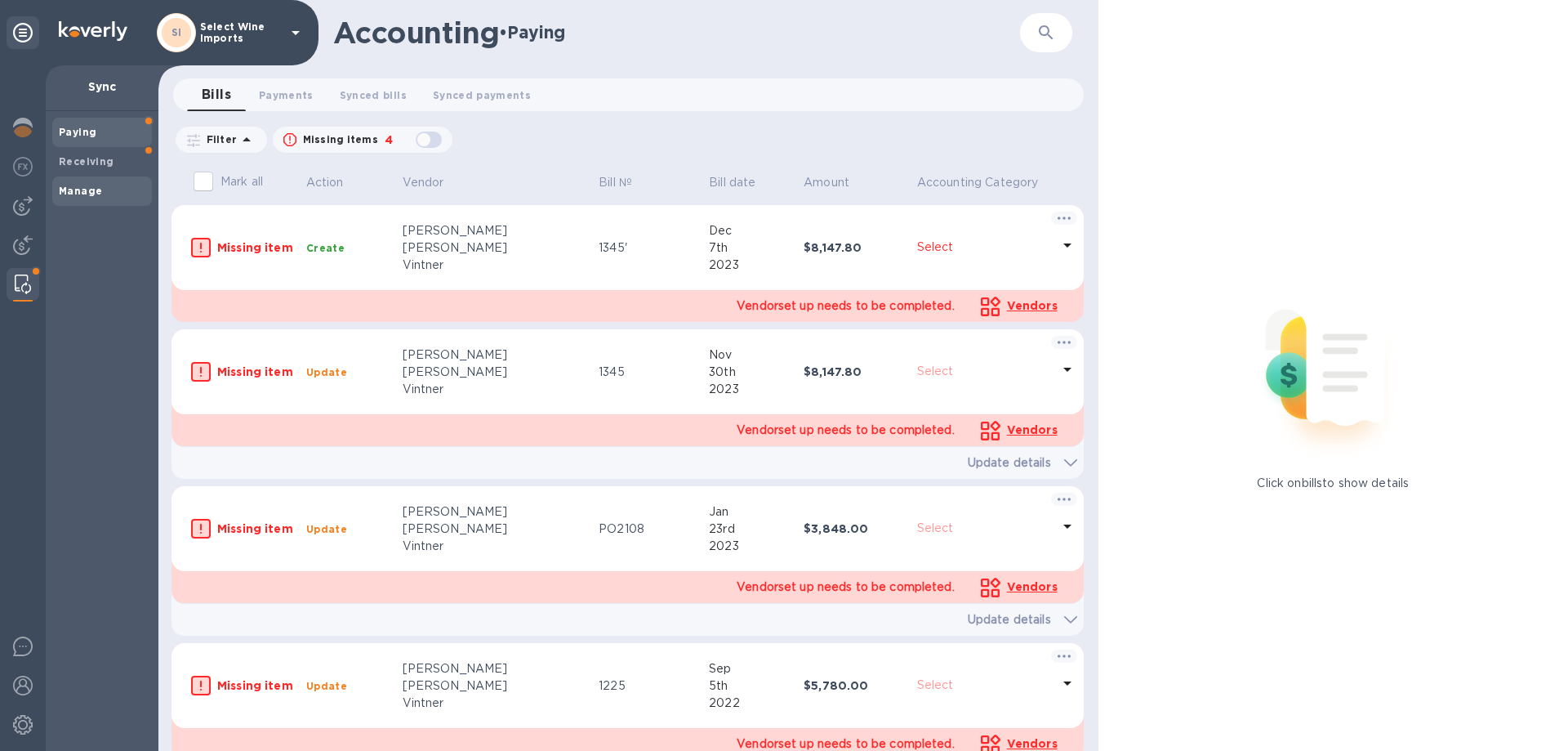
click at [94, 190] on b "Manage" at bounding box center [80, 191] width 43 height 13
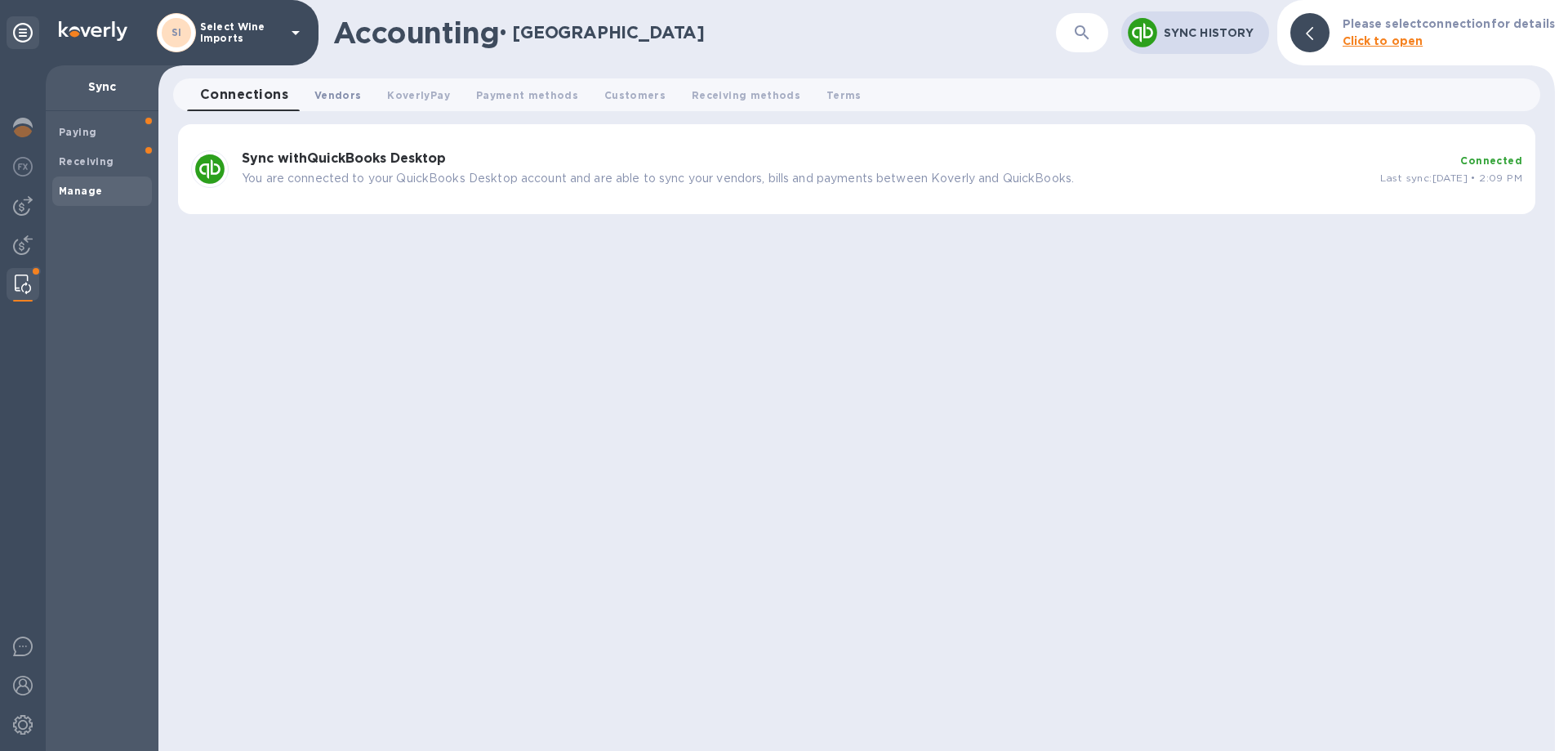
click at [326, 99] on span "Vendors 0" at bounding box center [337, 95] width 46 height 17
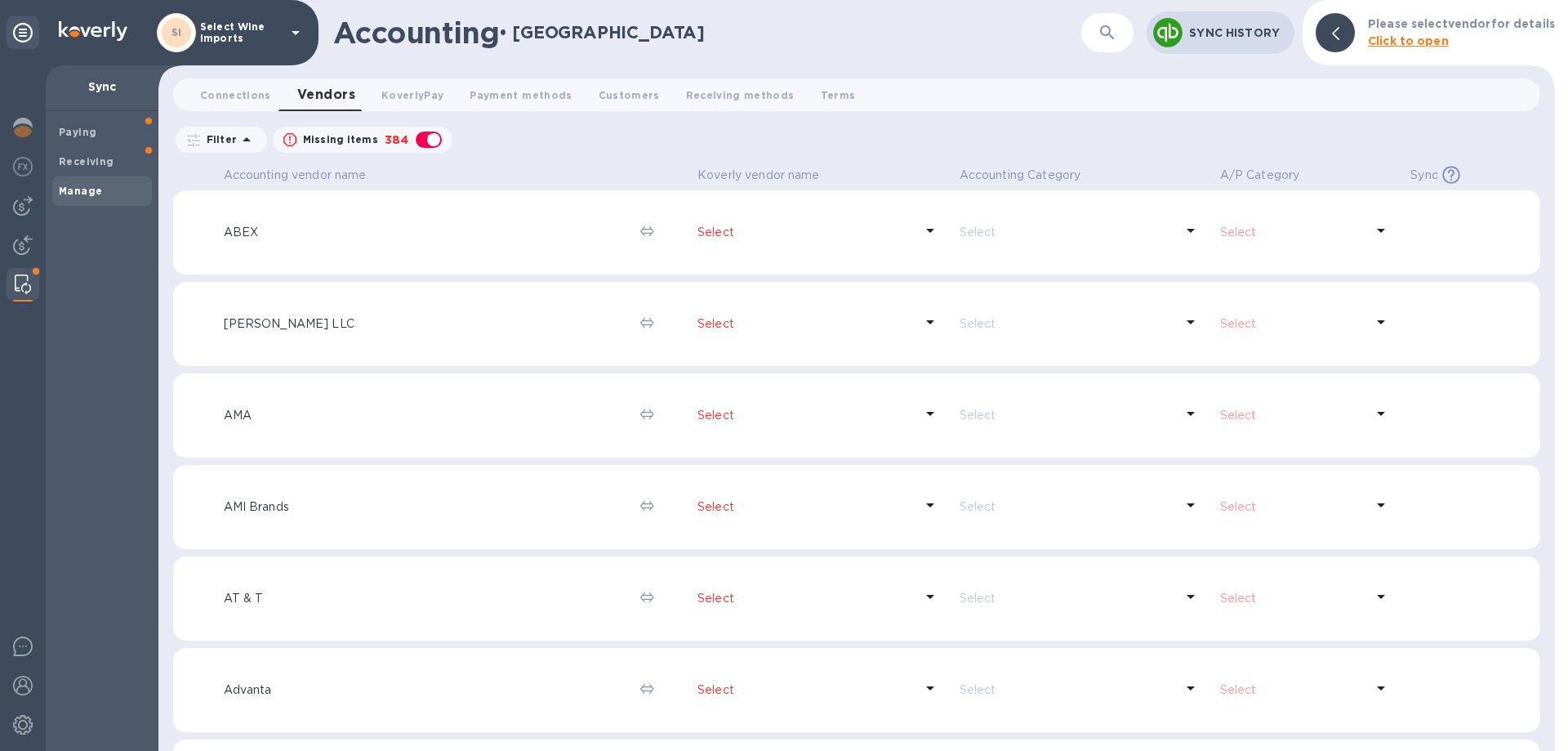
click at [1109, 29] on icon "button" at bounding box center [1107, 32] width 19 height 19
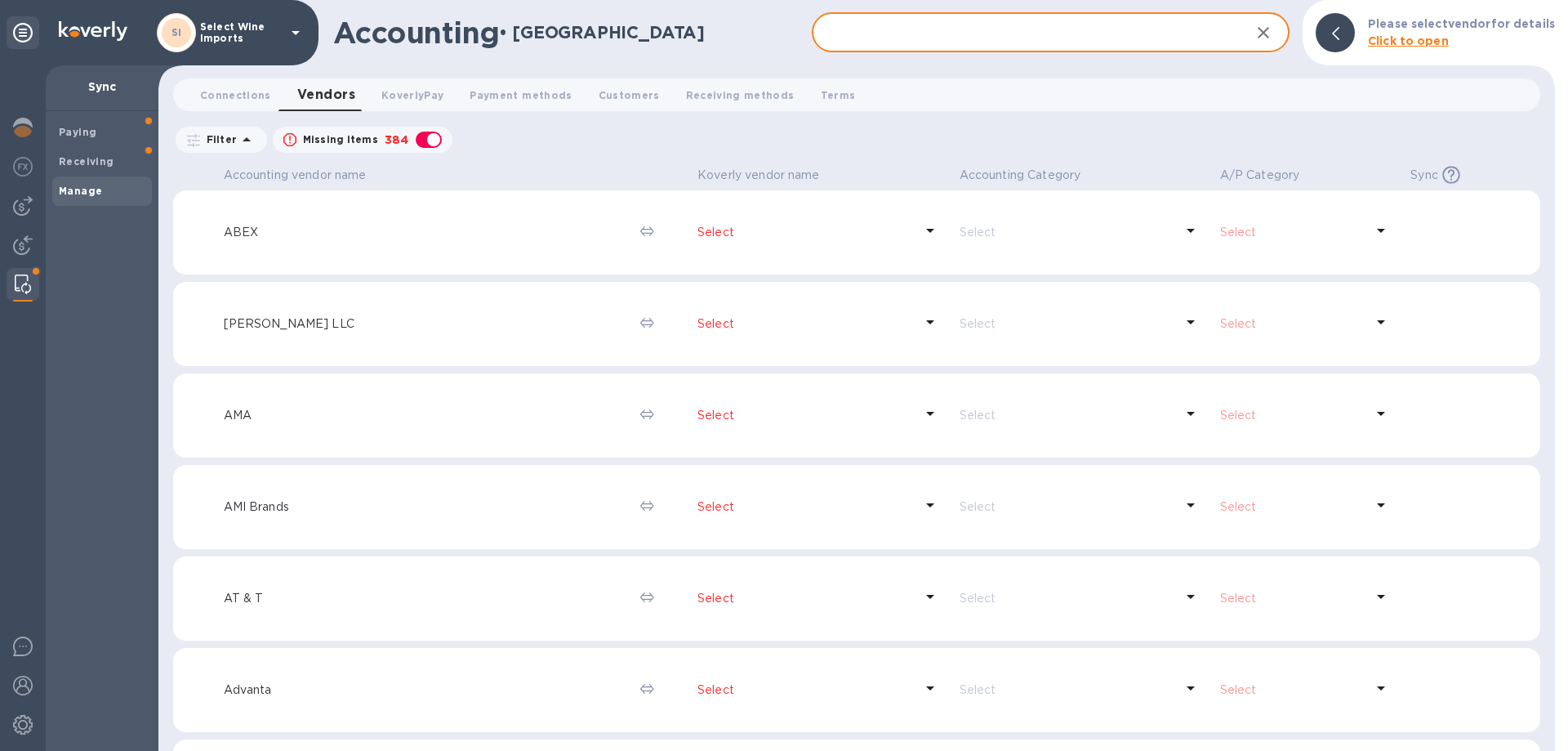
click at [954, 30] on input "text" at bounding box center [1024, 32] width 426 height 40
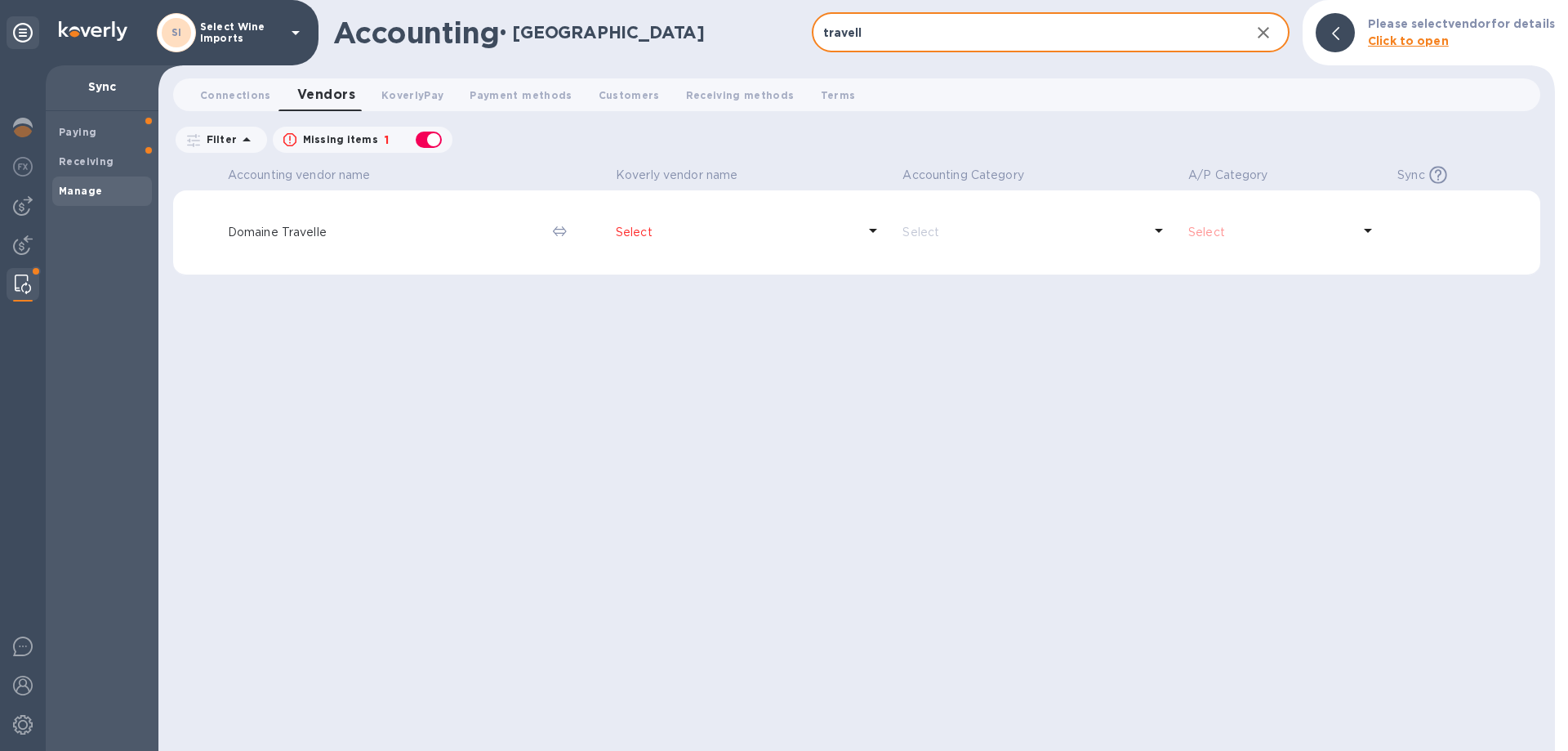
type input "travell"
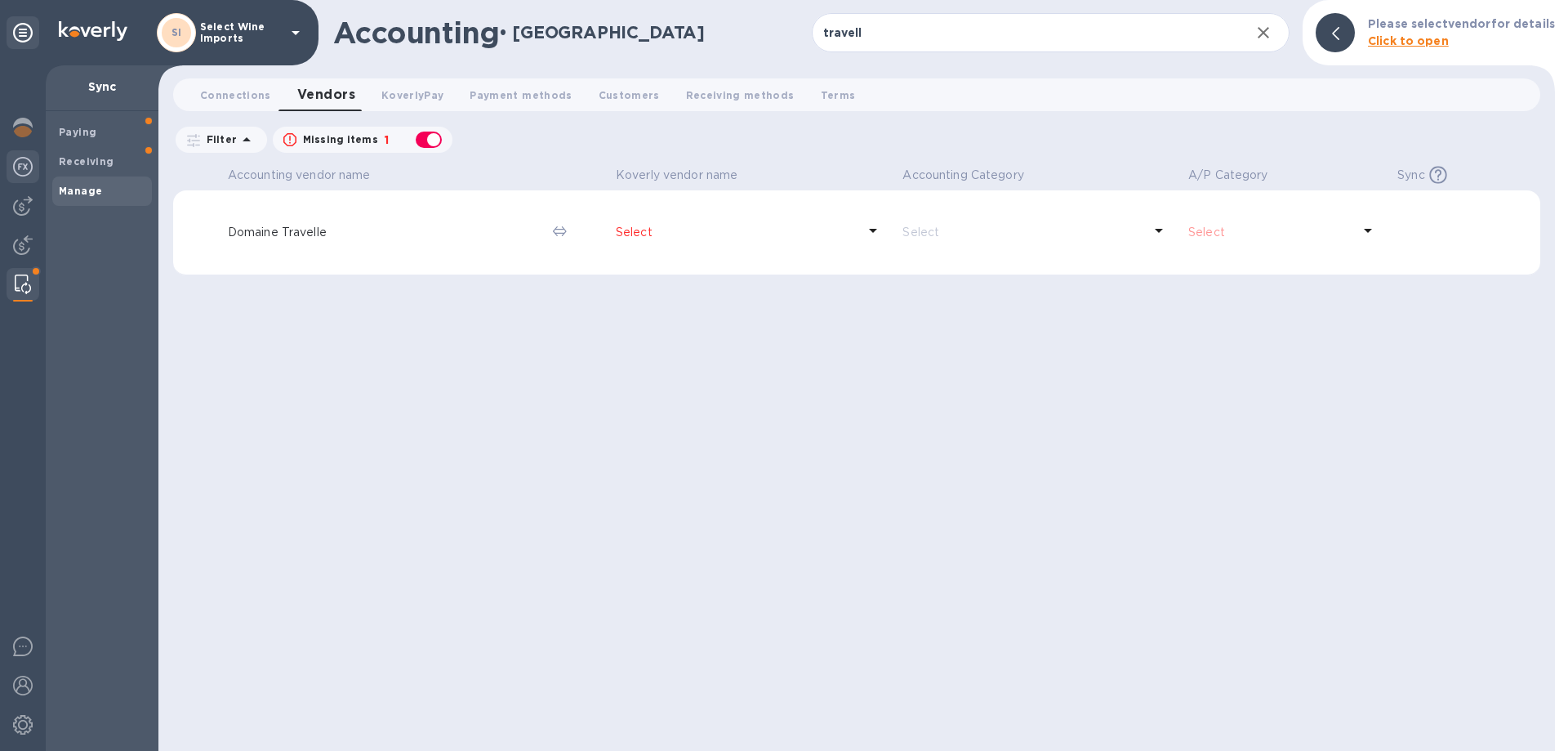
click at [23, 170] on img at bounding box center [22, 166] width 19 height 19
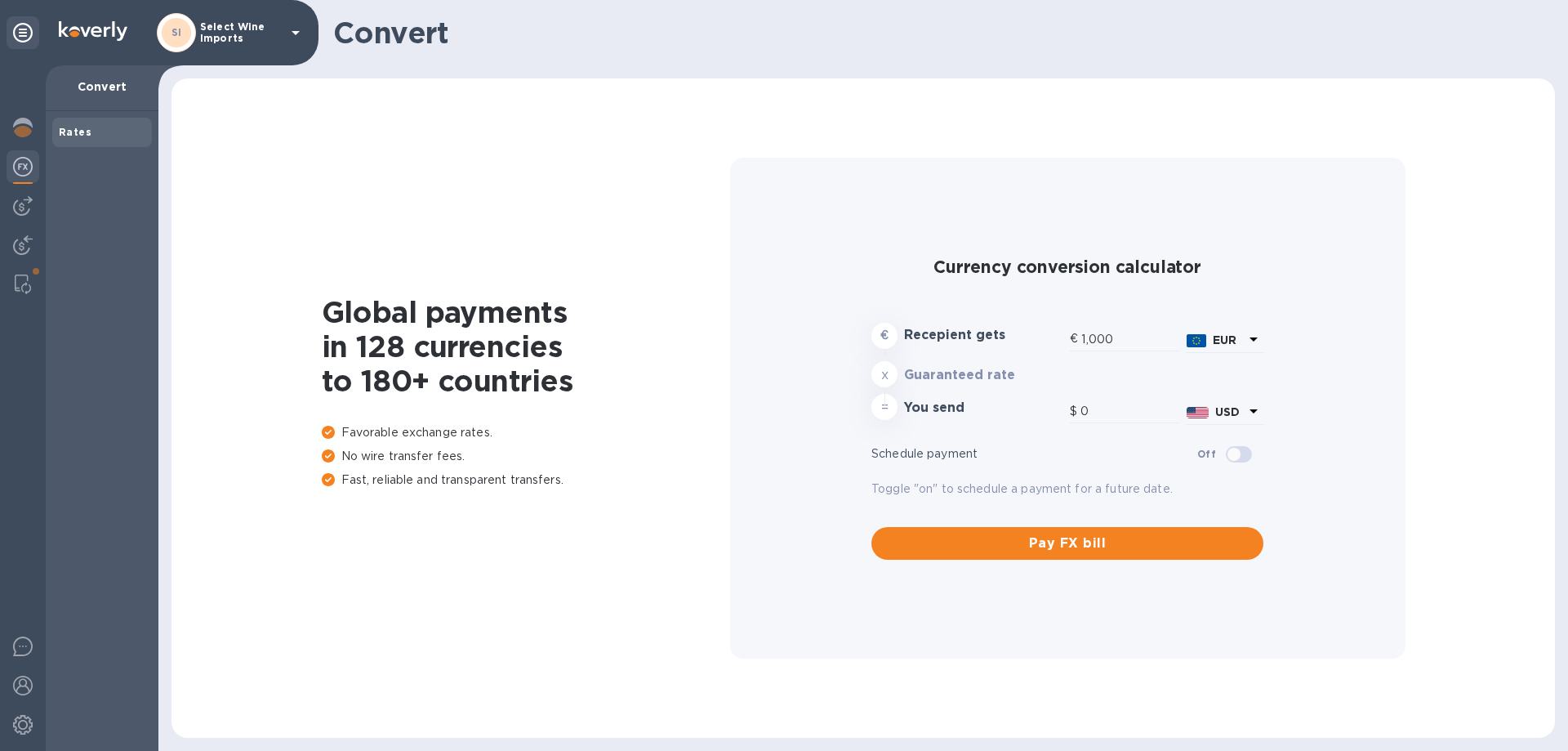
type input "1,180.09"
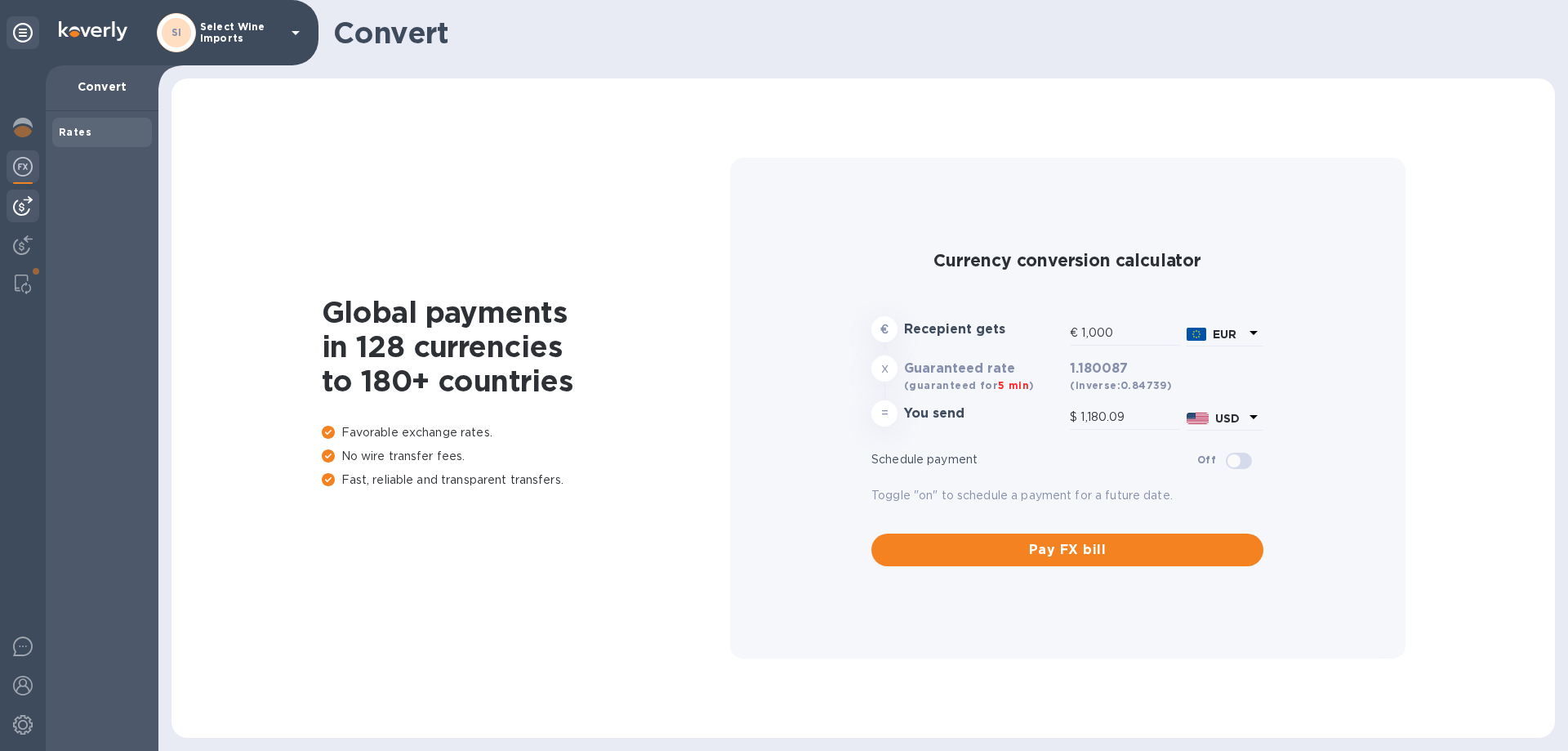
click at [21, 210] on img at bounding box center [22, 205] width 19 height 19
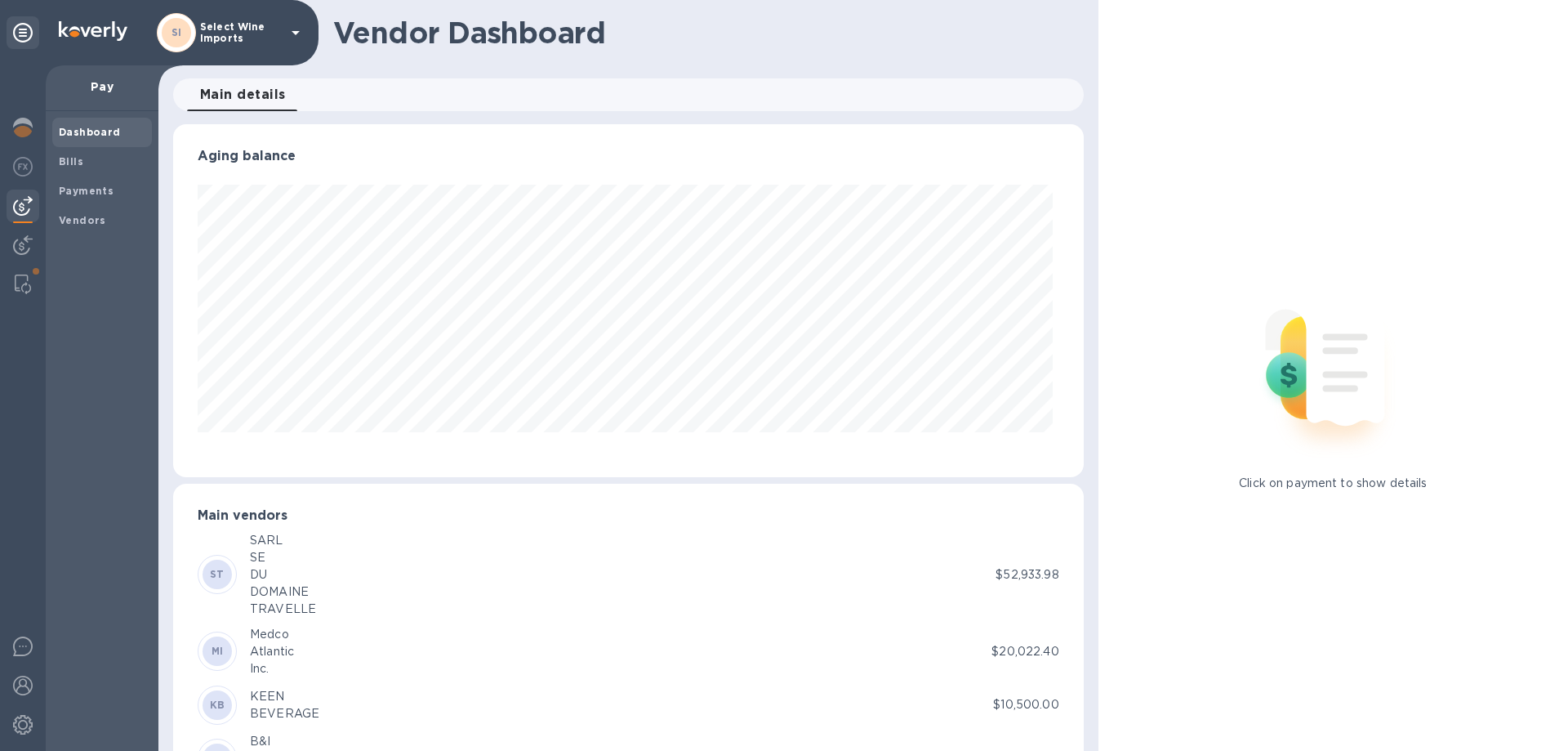
scroll to position [353, 903]
click at [72, 168] on span "Bills" at bounding box center [71, 161] width 24 height 16
